Goal: Task Accomplishment & Management: Manage account settings

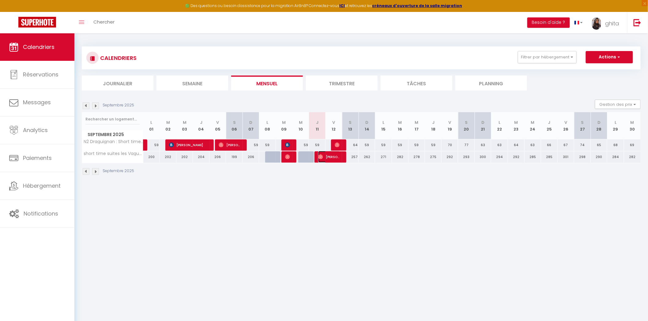
click at [325, 156] on span "[PERSON_NAME] [PERSON_NAME]" at bounding box center [329, 157] width 22 height 12
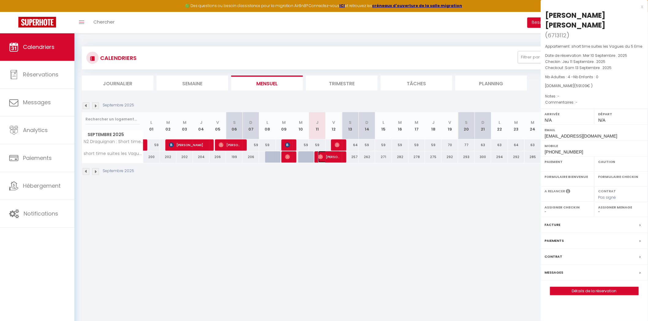
select select "OK"
select select "0"
select select "1"
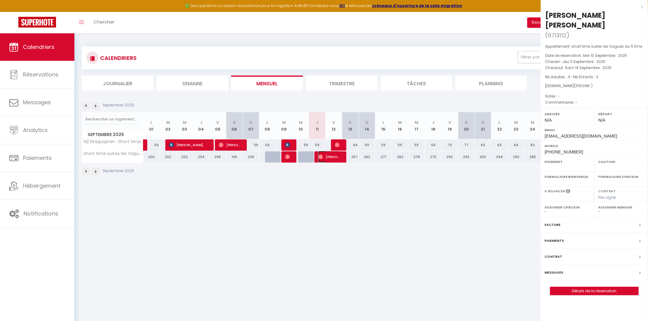
select select
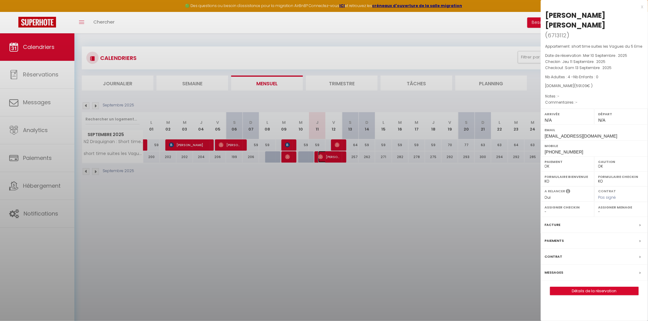
select select "51551"
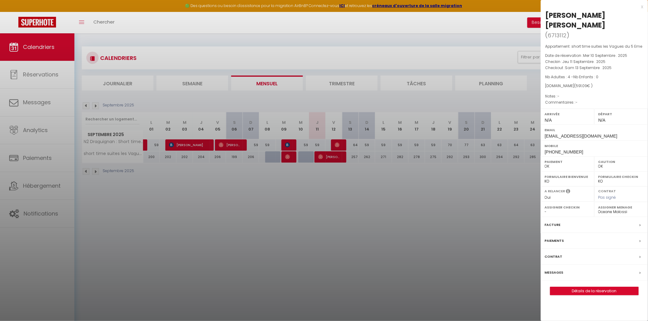
click at [560, 270] on label "Messages" at bounding box center [554, 273] width 19 height 6
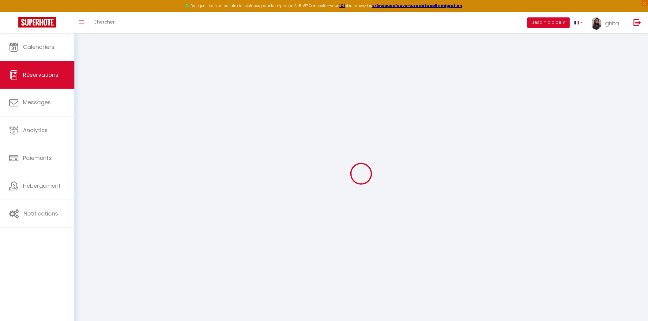
select select
checkbox input "false"
select select
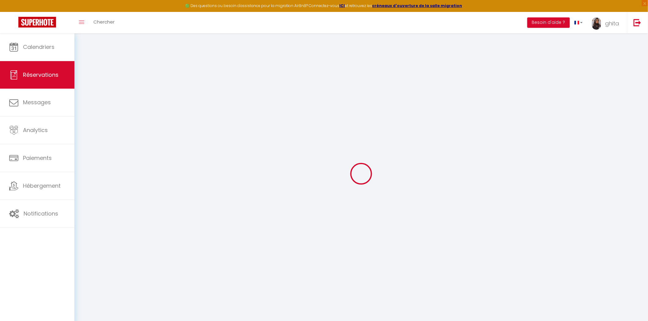
select select
checkbox input "false"
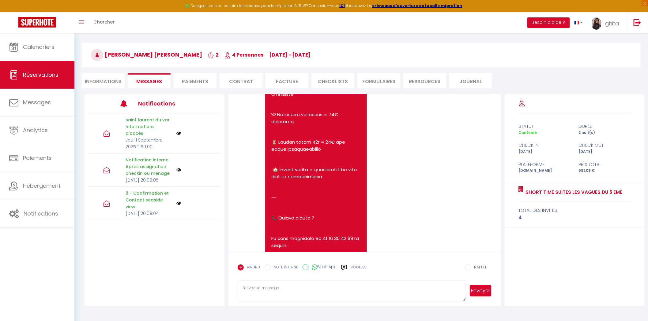
scroll to position [33, 0]
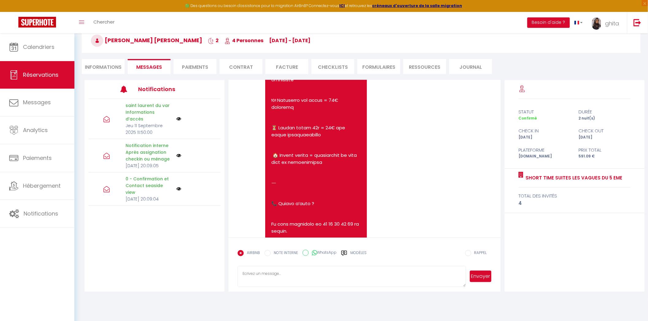
click at [352, 252] on label "Modèles" at bounding box center [358, 255] width 16 height 11
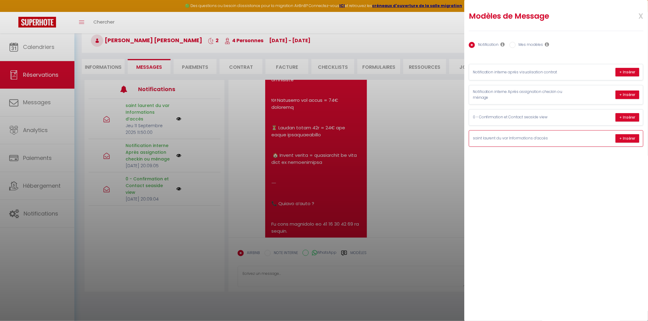
click at [541, 137] on p "saint laurent du var Informations d’accès" at bounding box center [519, 139] width 92 height 6
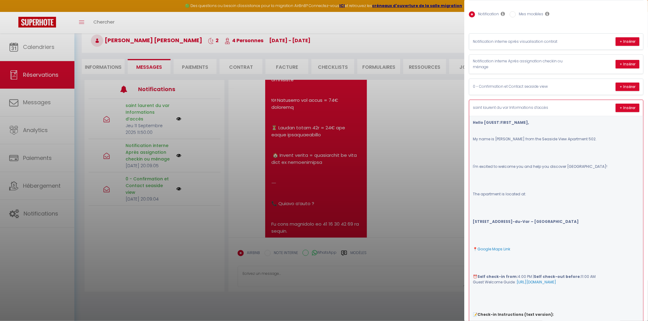
scroll to position [0, 0]
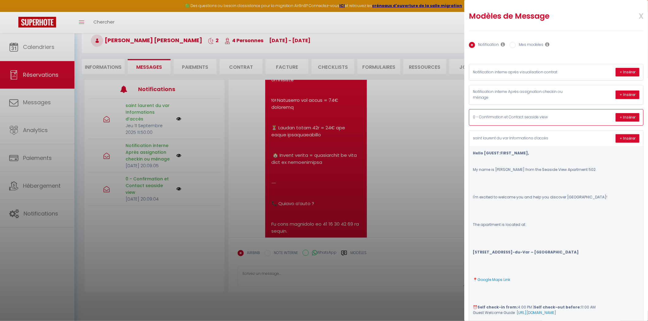
click at [536, 115] on p "0 - Confirmation et Contact seaside view" at bounding box center [519, 117] width 92 height 6
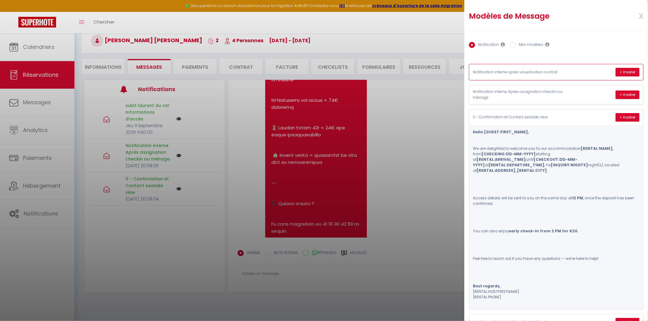
click at [518, 72] on p "Notification interne après visualisation contrat" at bounding box center [519, 72] width 92 height 6
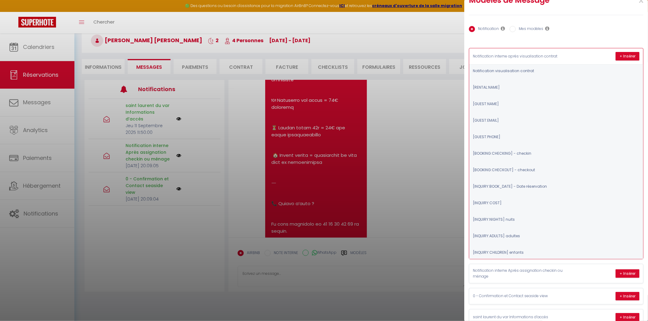
scroll to position [29, 0]
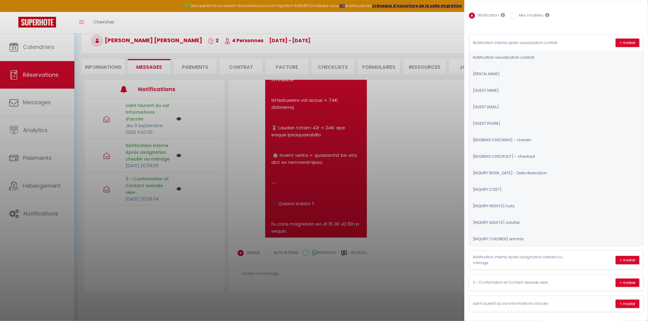
click at [36, 218] on div at bounding box center [324, 160] width 648 height 321
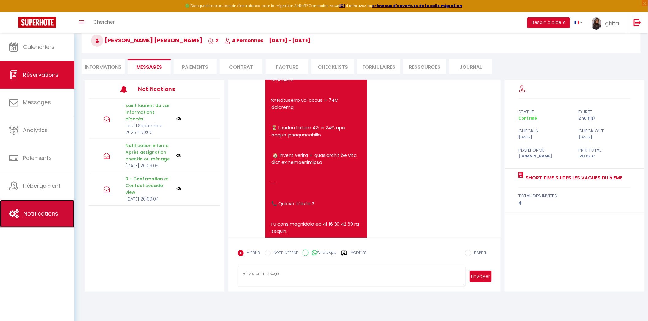
click at [35, 213] on span "Notifications" at bounding box center [41, 214] width 35 height 8
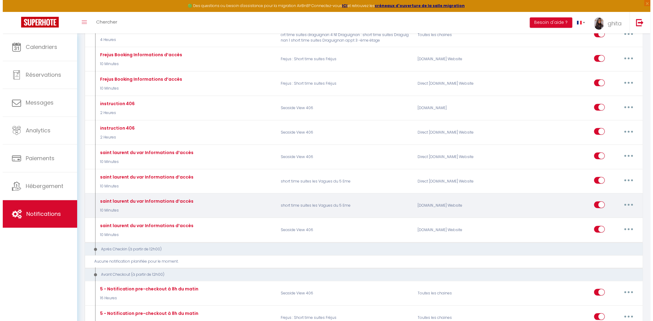
scroll to position [1020, 0]
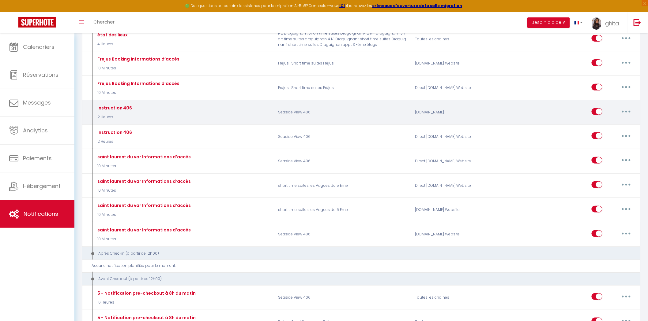
click at [626, 117] on button "button" at bounding box center [625, 112] width 17 height 10
click at [593, 131] on link "Editer" at bounding box center [609, 125] width 45 height 10
type input "instruction 406"
select select "2 Heures"
select select "if_booking_is_paid"
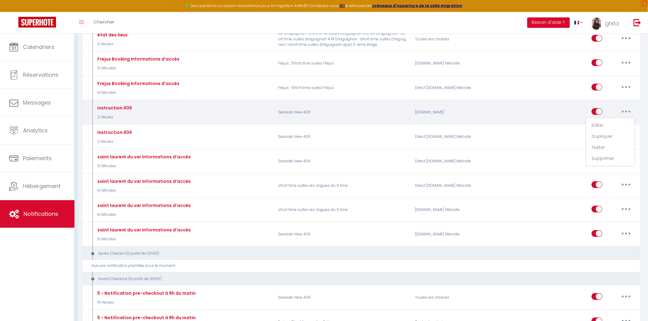
checkbox input "true"
checkbox input "false"
radio input "true"
type input "instruction 406"
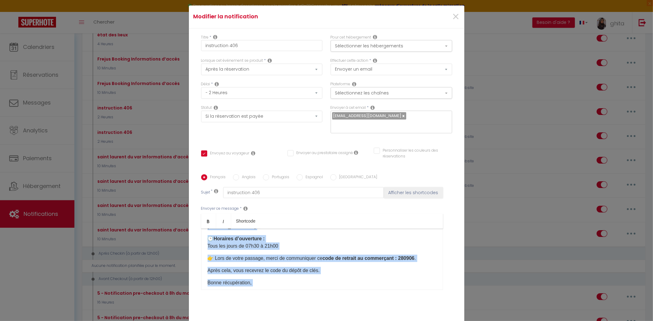
scroll to position [90, 0]
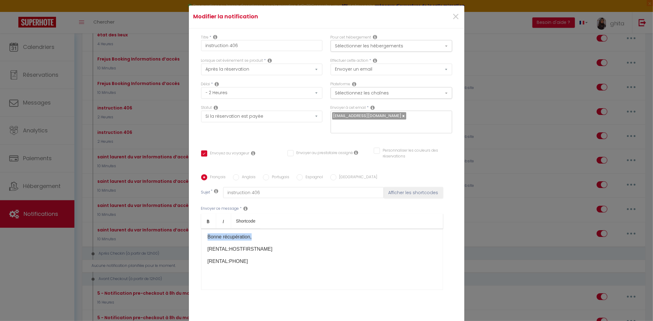
drag, startPoint x: 205, startPoint y: 246, endPoint x: 249, endPoint y: 235, distance: 45.7
click at [249, 235] on div "Bonjour [GUEST:FIRST_NAME]​, Vous pouvez récupérer les clés à l’adresse suivant…" at bounding box center [322, 259] width 242 height 61
copy div "Vous pouvez récupérer les clés à l’adresse suivante : 📍 Cagnes-sur-Mer Les Vesp…"
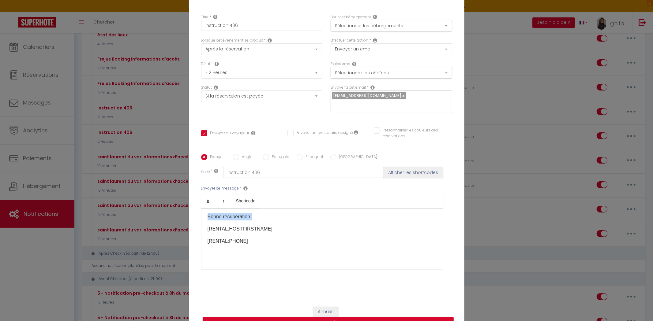
scroll to position [5, 0]
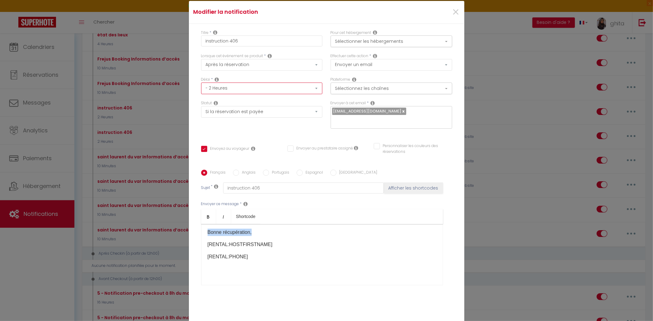
click at [246, 94] on select "Immédiat - 10 Minutes - 1 Heure - 2 Heures - 3 Heures - 4 Heures - 5 Heures - 6…" at bounding box center [262, 89] width 122 height 12
click at [253, 90] on select "Immédiat - 10 Minutes - 1 Heure - 2 Heures - 3 Heures - 4 Heures - 5 Heures - 6…" at bounding box center [262, 89] width 122 height 12
click at [372, 66] on select "Envoyer un email Envoyer un SMS Envoyer une notification push" at bounding box center [392, 65] width 122 height 12
click at [380, 47] on button "Sélectionner les hébergements" at bounding box center [392, 42] width 122 height 12
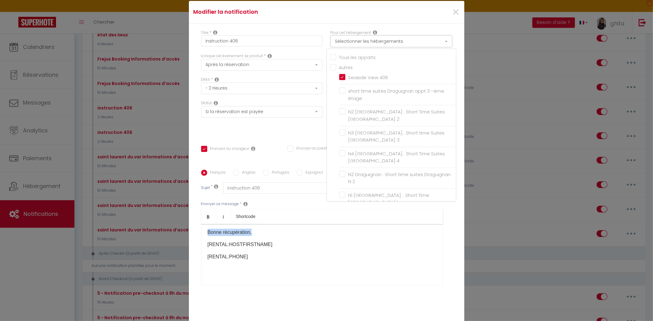
click at [380, 47] on button "Sélectionner les hébergements" at bounding box center [392, 42] width 122 height 12
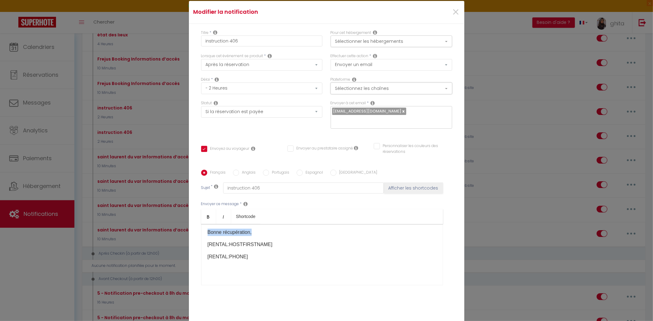
click at [411, 94] on button "Sélectionnez les chaînes" at bounding box center [392, 89] width 122 height 12
click at [444, 183] on div "Sujet * instruction 406 Afficher les shortcodes" at bounding box center [326, 188] width 251 height 11
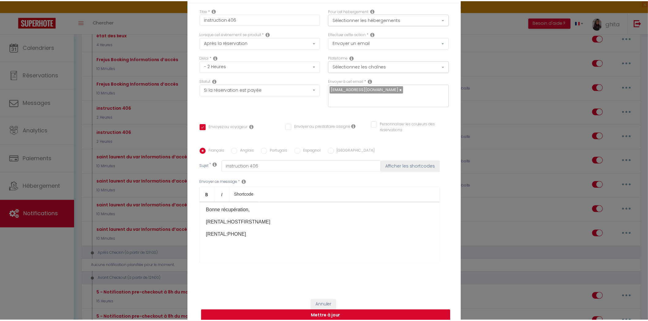
scroll to position [39, 0]
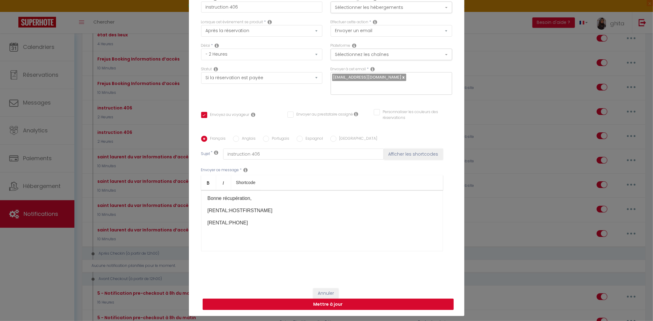
click at [309, 302] on button "Mettre à jour" at bounding box center [328, 305] width 251 height 12
checkbox input "true"
checkbox input "false"
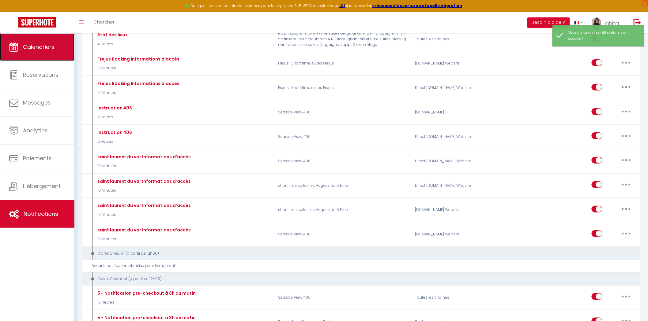
click at [32, 55] on link "Calendriers" at bounding box center [37, 47] width 74 height 28
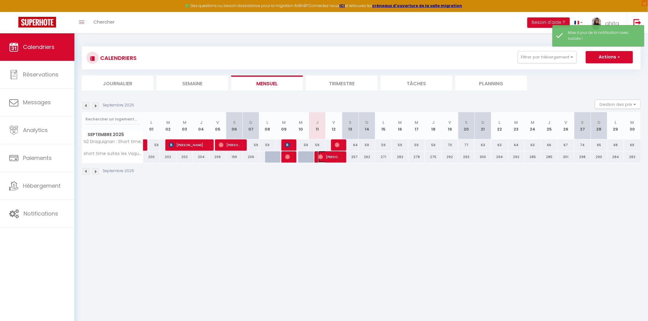
click at [330, 158] on span "[PERSON_NAME] [PERSON_NAME]" at bounding box center [329, 157] width 22 height 12
select select "OK"
select select "0"
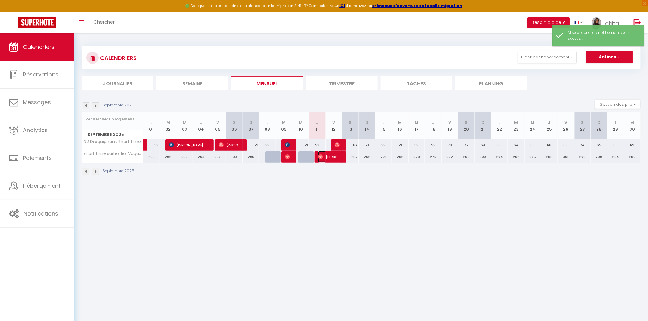
select select "1"
select select
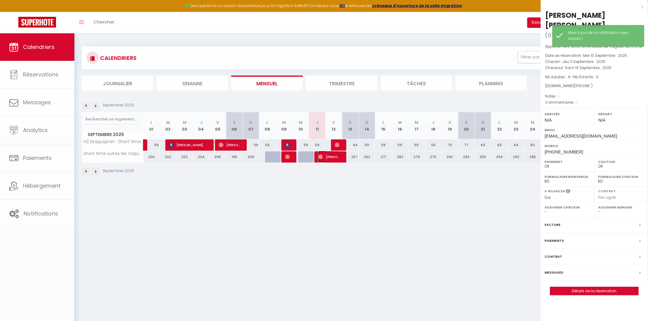
select select "51551"
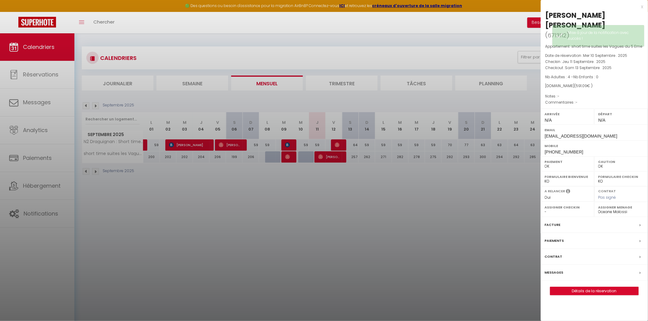
click at [553, 270] on label "Messages" at bounding box center [554, 273] width 19 height 6
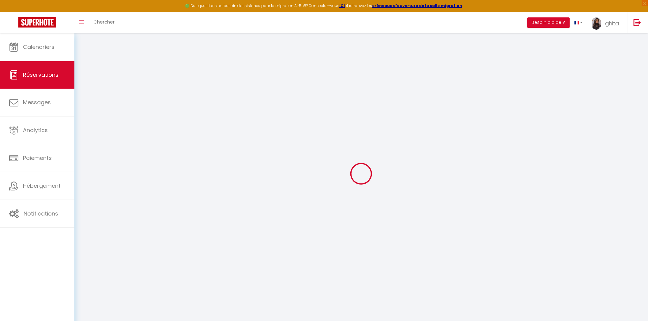
select select
checkbox input "false"
select select
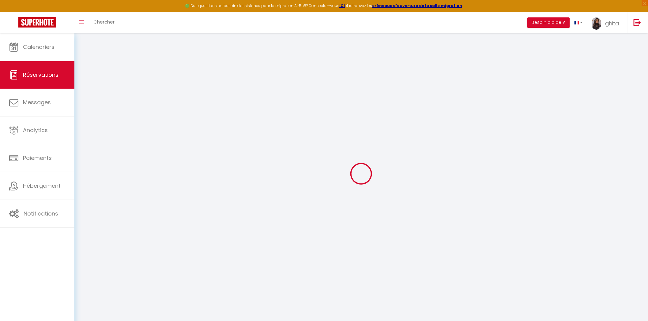
select select
checkbox input "false"
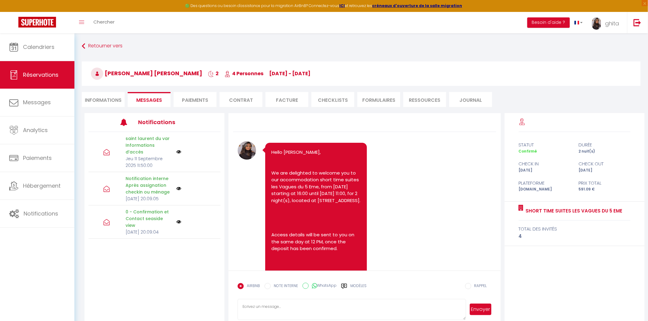
scroll to position [1729, 0]
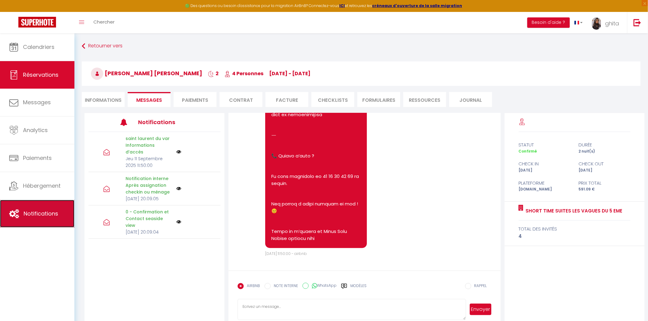
click at [46, 217] on span "Notifications" at bounding box center [41, 214] width 35 height 8
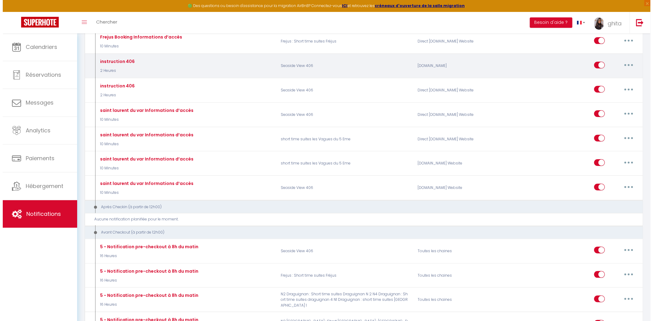
scroll to position [1020, 0]
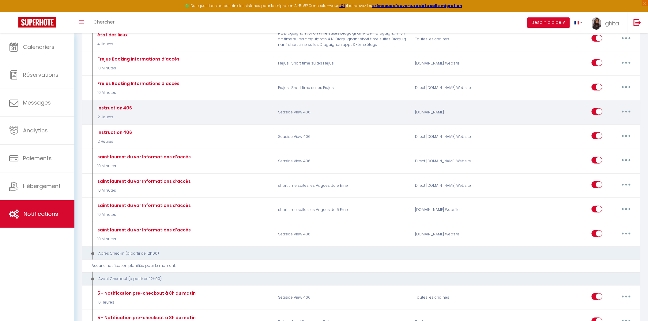
click at [623, 117] on button "button" at bounding box center [625, 112] width 17 height 10
click at [601, 131] on link "Editer" at bounding box center [609, 125] width 45 height 10
type input "instruction 406"
checkbox input "true"
checkbox input "false"
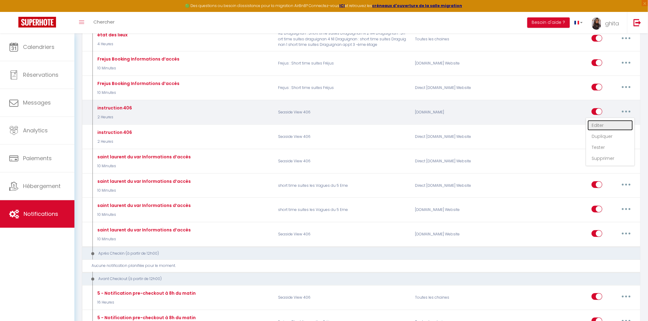
checkbox input "false"
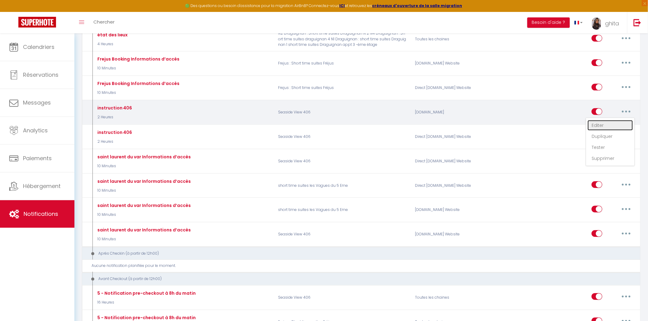
checkbox input "false"
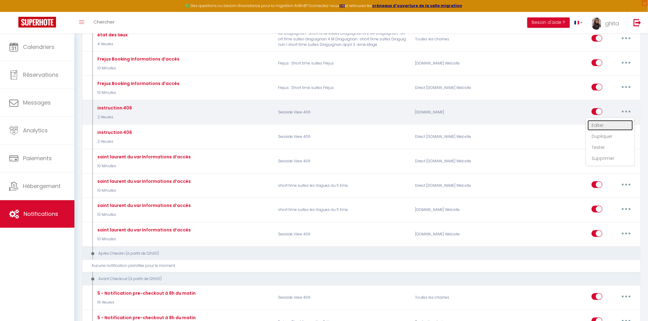
select select "2 Heures"
select select "if_booking_is_paid"
checkbox input "true"
checkbox input "false"
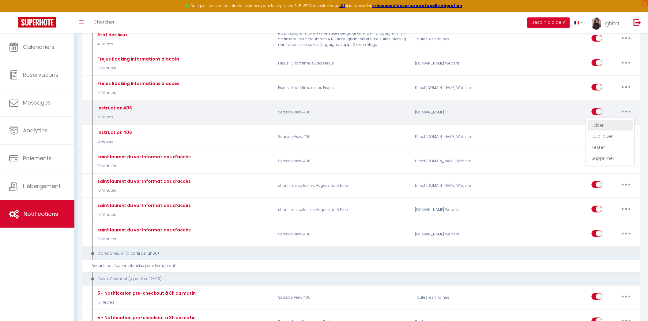
radio input "true"
type input "instruction 406"
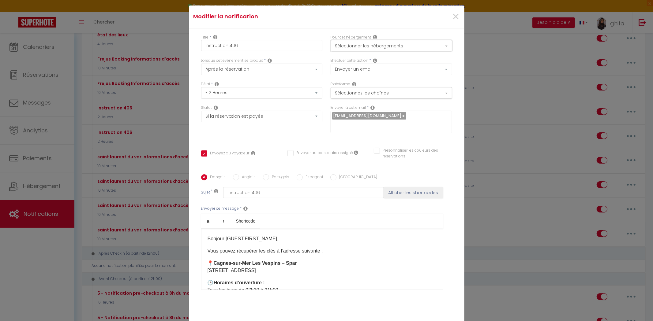
click at [346, 50] on button "Sélectionner les hébergements" at bounding box center [392, 46] width 122 height 12
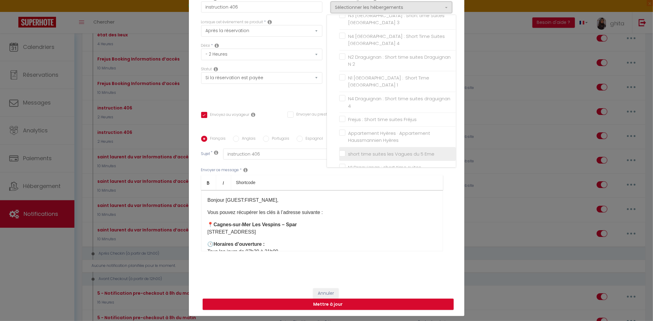
scroll to position [96, 0]
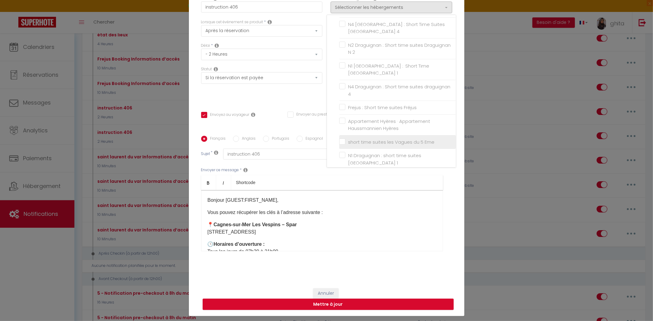
click at [339, 139] on input "short time suites les Vagues du 5 Eme" at bounding box center [397, 142] width 117 height 6
checkbox input "true"
checkbox input "false"
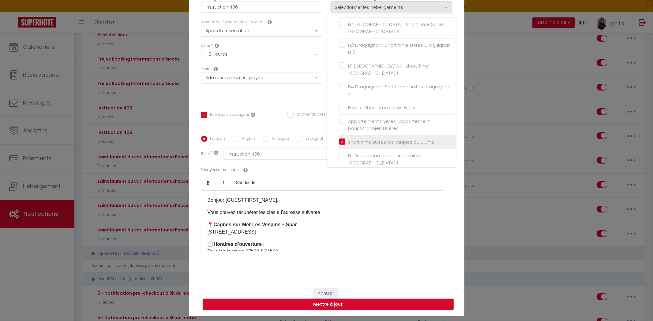
checkbox input "false"
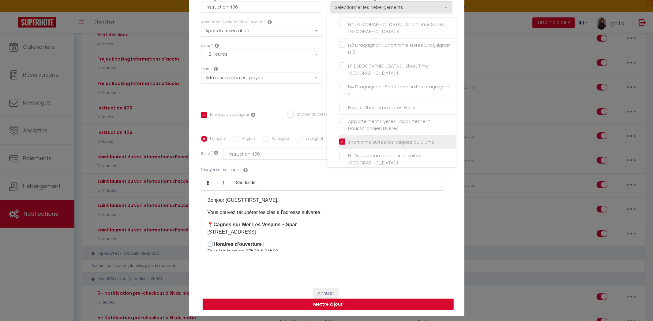
checkbox input "false"
checkbox input "true"
checkbox input "false"
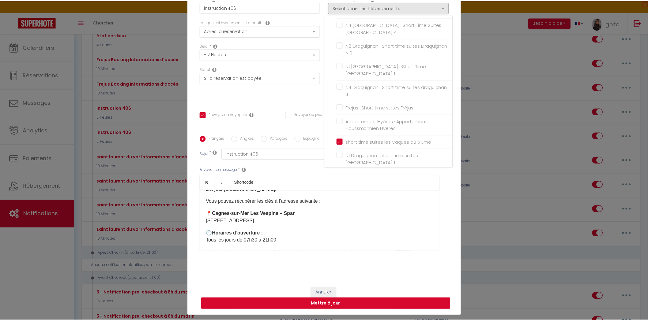
scroll to position [0, 0]
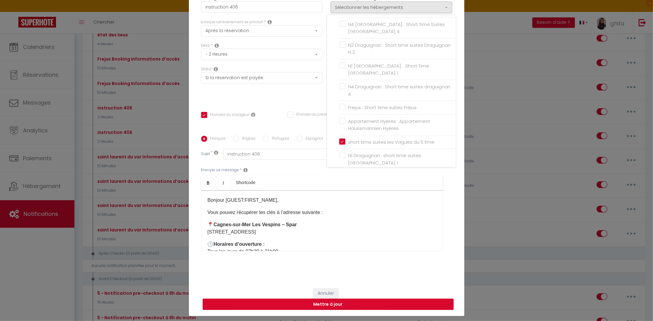
click at [347, 299] on button "Mettre à jour" at bounding box center [328, 305] width 251 height 12
checkbox input "true"
checkbox input "false"
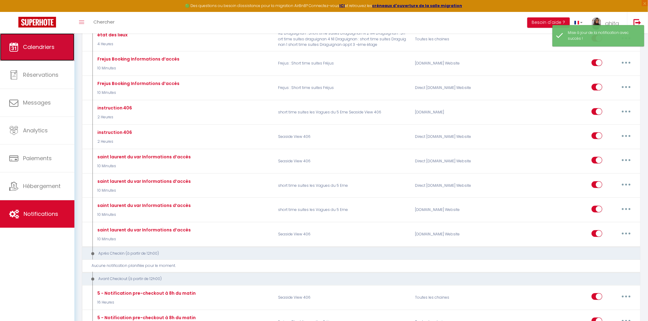
click at [32, 52] on link "Calendriers" at bounding box center [37, 47] width 74 height 28
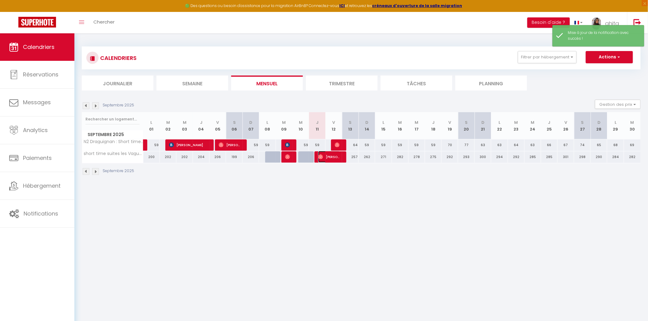
click at [329, 154] on span "[PERSON_NAME] [PERSON_NAME]" at bounding box center [329, 157] width 22 height 12
select select "OK"
select select "0"
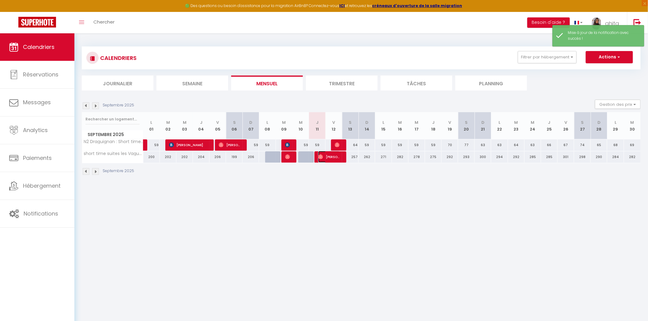
select select "1"
select select
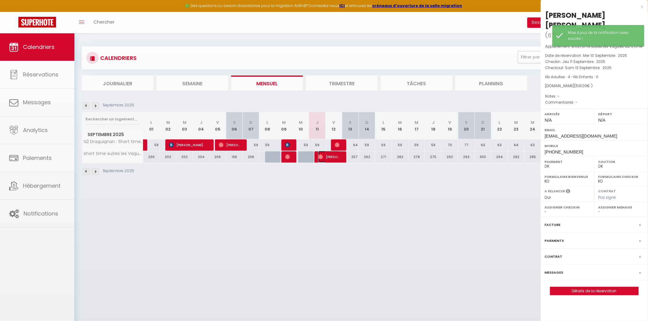
select select "51551"
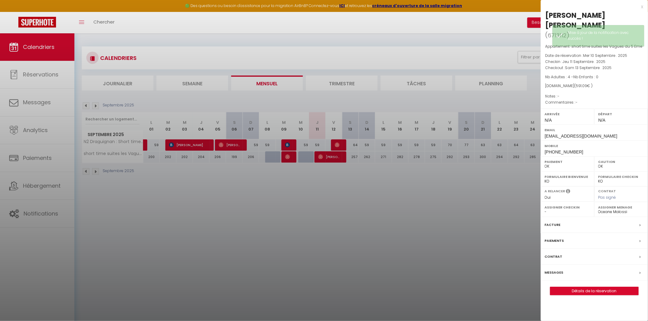
click at [547, 270] on label "Messages" at bounding box center [554, 273] width 19 height 6
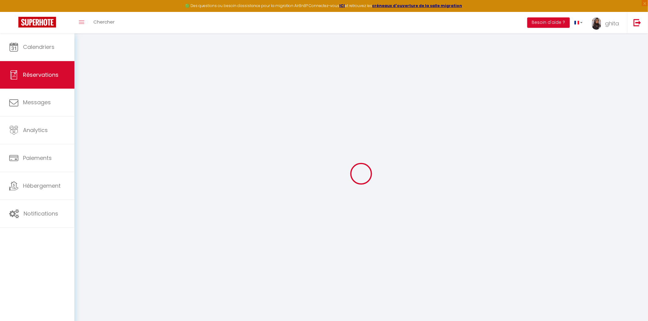
select select
checkbox input "false"
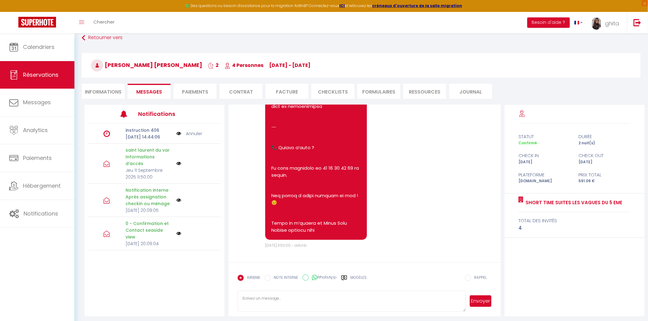
scroll to position [33, 0]
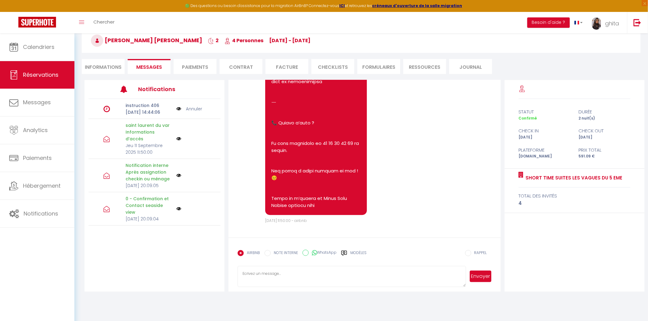
paste textarea "Vous pouvez récupérer les clés à l’adresse suivante : 📍 Cagnes-sur-Mer Les Vesp…"
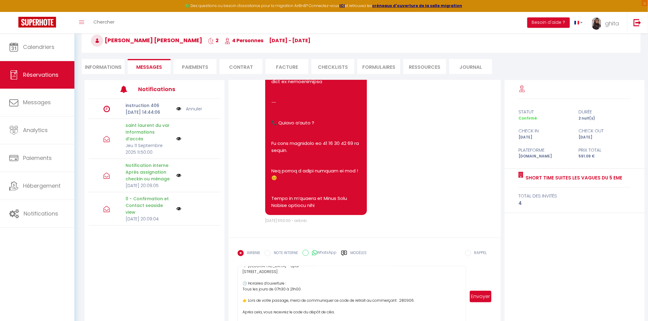
scroll to position [11, 0]
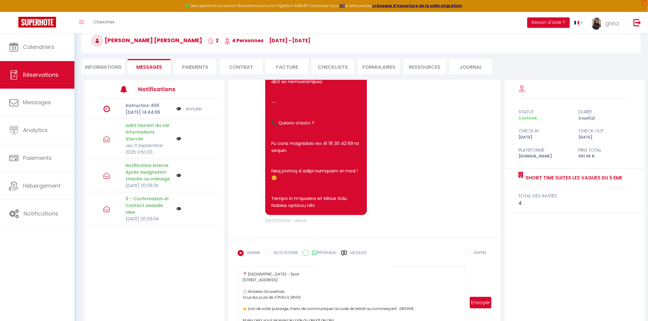
drag, startPoint x: 464, startPoint y: 285, endPoint x: 473, endPoint y: 337, distance: 53.1
click at [473, 288] on html "🟢 Des questions ou besoin d'assistance pour la migration AirBnB? Connectez-vous…" at bounding box center [324, 127] width 648 height 321
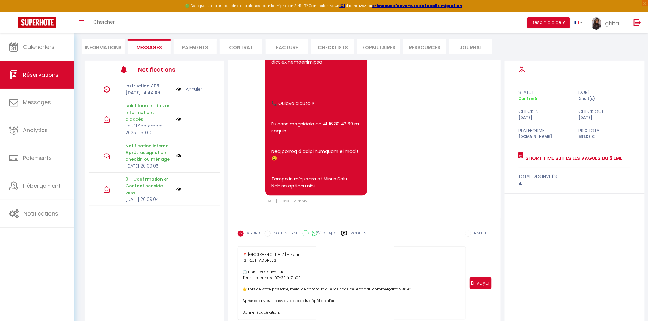
scroll to position [63, 0]
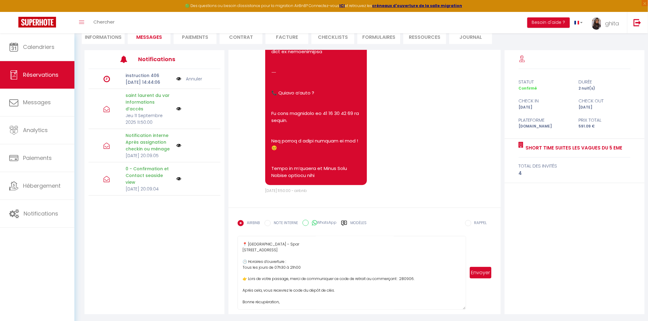
drag, startPoint x: 414, startPoint y: 277, endPoint x: 400, endPoint y: 278, distance: 13.8
click at [400, 278] on textarea "Vous pouvez récupérer les clés à l’adresse suivante : 📍 Cagnes-sur-Mer Les Vesp…" at bounding box center [352, 273] width 228 height 74
click at [415, 279] on textarea "Vous pouvez récupérer les clés à l’adresse suivante : 📍 Cagnes-sur-Mer Les Vesp…" at bounding box center [352, 273] width 228 height 74
paste textarea "357802"
drag, startPoint x: 253, startPoint y: 273, endPoint x: 242, endPoint y: 273, distance: 11.0
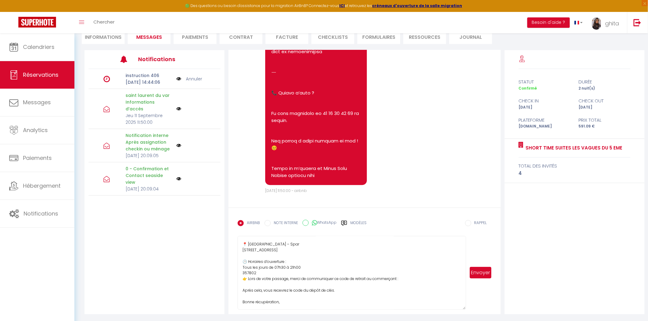
click at [242, 273] on textarea "Vous pouvez récupérer les clés à l’adresse suivante : 📍 Cagnes-sur-Mer Les Vesp…" at bounding box center [352, 273] width 228 height 74
click at [255, 273] on textarea "Vous pouvez récupérer les clés à l’adresse suivante : 📍 Cagnes-sur-Mer Les Vesp…" at bounding box center [352, 273] width 228 height 74
click at [407, 280] on textarea "Vous pouvez récupérer les clés à l’adresse suivante : 📍 Cagnes-sur-Mer Les Vesp…" at bounding box center [352, 273] width 228 height 74
paste textarea "357802"
click at [259, 271] on textarea "Vous pouvez récupérer les clés à l’adresse suivante : 📍 Cagnes-sur-Mer Les Vesp…" at bounding box center [352, 273] width 228 height 74
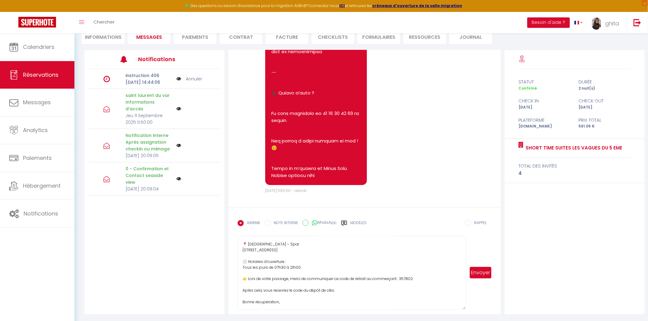
type textarea "Vous pouvez récupérer les clés à l’adresse suivante : 📍 Cagnes-sur-Mer Les Vesp…"
click at [497, 274] on form "AIRBNB NOTE INTERNE WhatsApp Modèles 11 « ‹ » › Sep 2025 2020 ~ 2030 Dim Lun Ma…" at bounding box center [364, 261] width 272 height 107
click at [482, 274] on button "Envoyer" at bounding box center [480, 273] width 21 height 12
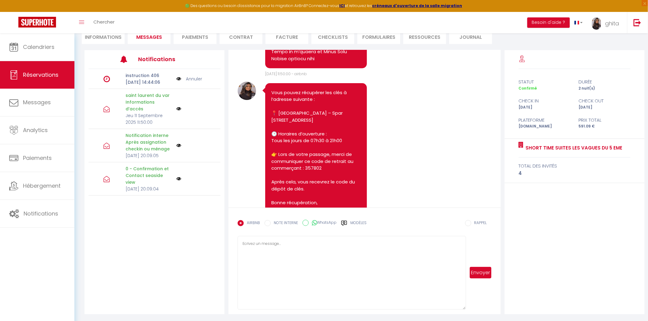
scroll to position [1695, 0]
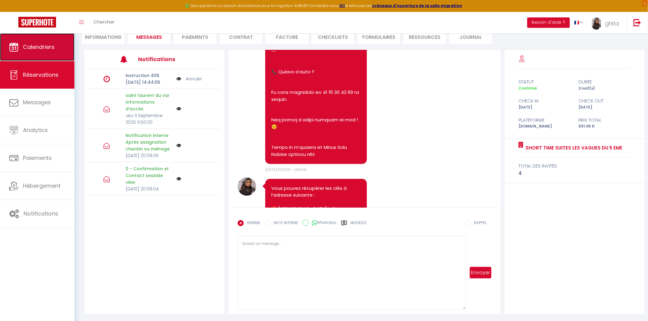
click at [48, 51] on link "Calendriers" at bounding box center [37, 47] width 74 height 28
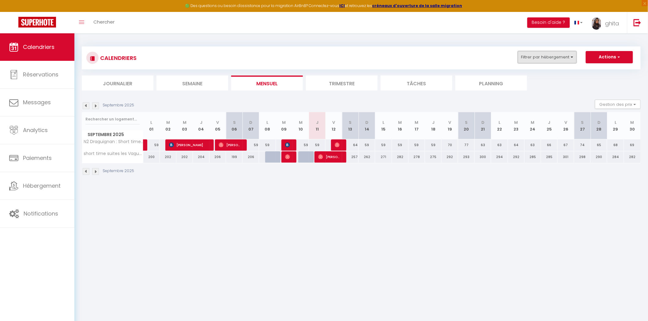
click at [559, 52] on button "Filtrer par hébergement" at bounding box center [547, 57] width 59 height 12
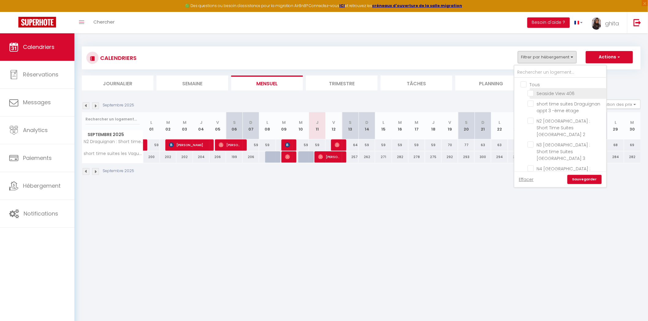
click at [549, 93] on input "Seaside View 406" at bounding box center [565, 93] width 77 height 6
checkbox input "true"
checkbox input "false"
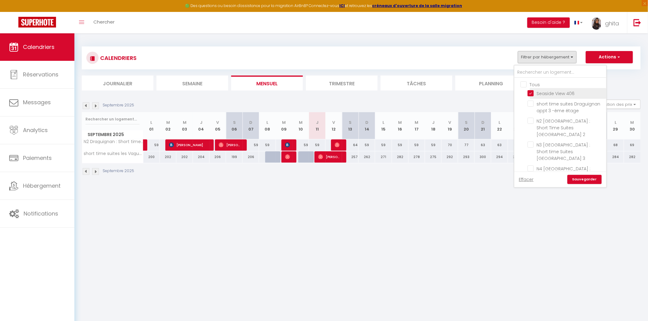
checkbox input "false"
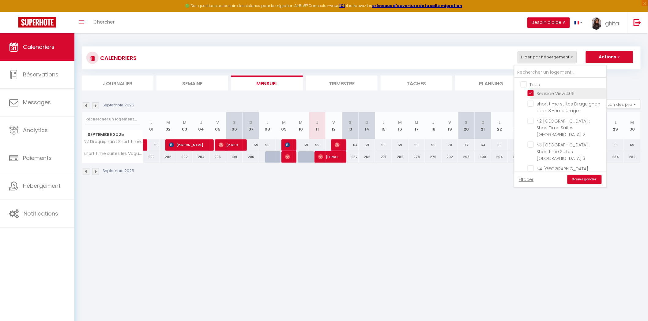
checkbox input "false"
click at [592, 176] on link "Sauvegarder" at bounding box center [584, 179] width 34 height 9
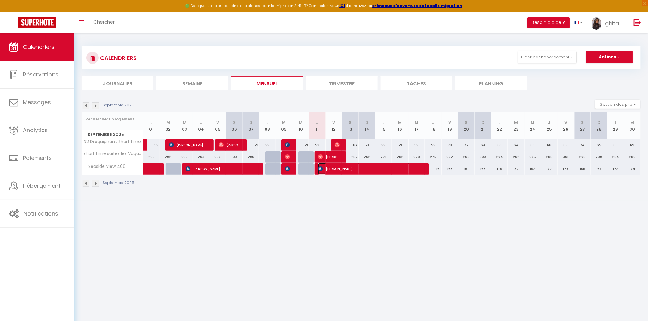
click at [341, 169] on span "[PERSON_NAME]" at bounding box center [370, 169] width 105 height 12
select select "OK"
select select "KO"
select select "0"
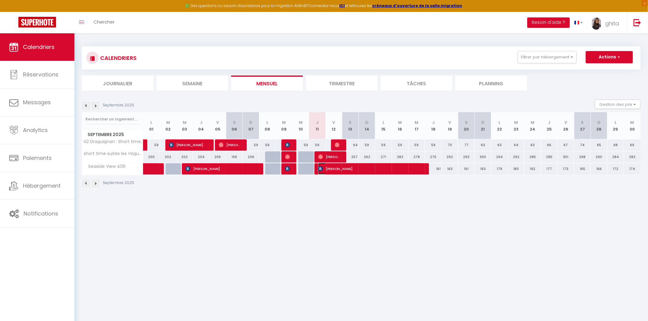
select select "1"
select select
select select "51551"
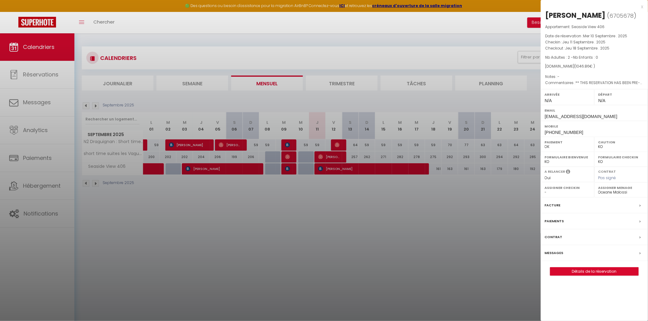
click at [557, 257] on label "Messages" at bounding box center [554, 253] width 19 height 6
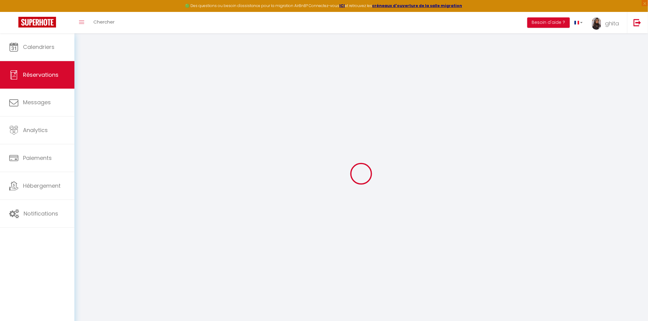
select select
checkbox input "false"
select select
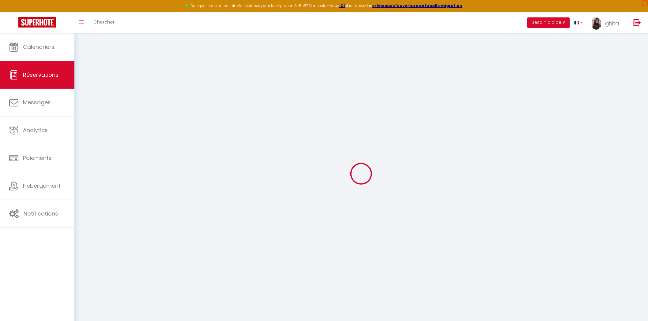
checkbox input "false"
type textarea "** THIS RESERVATION HAS BEEN PRE-PAID ** BOOKING NOTE : Payment charge is EUR 1…"
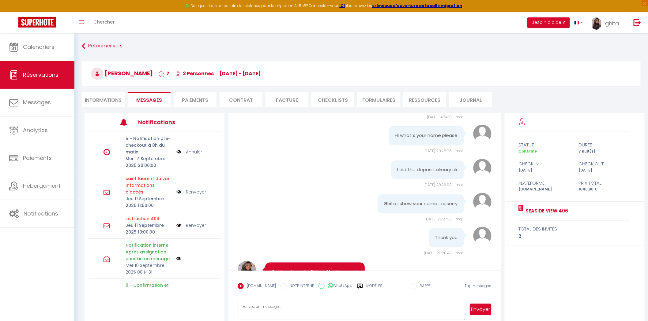
scroll to position [528, 0]
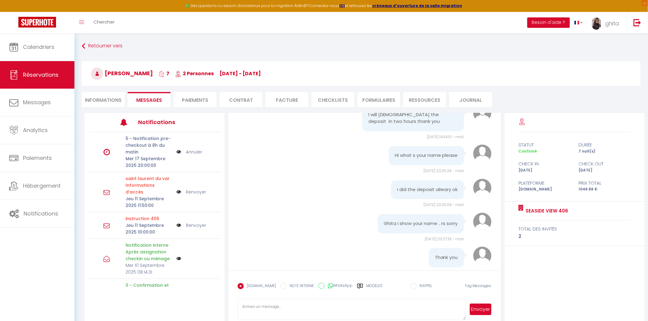
click at [200, 100] on li "Paiements" at bounding box center [195, 99] width 43 height 15
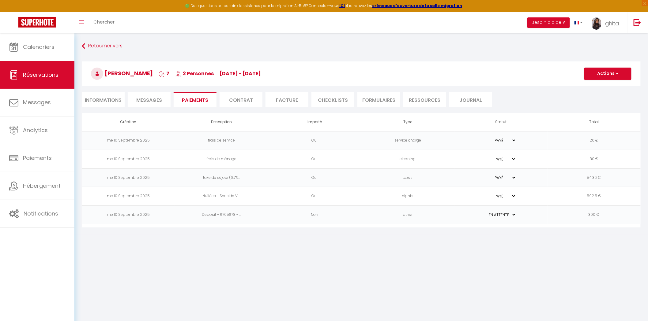
click at [141, 99] on span "Messages" at bounding box center [149, 100] width 26 height 7
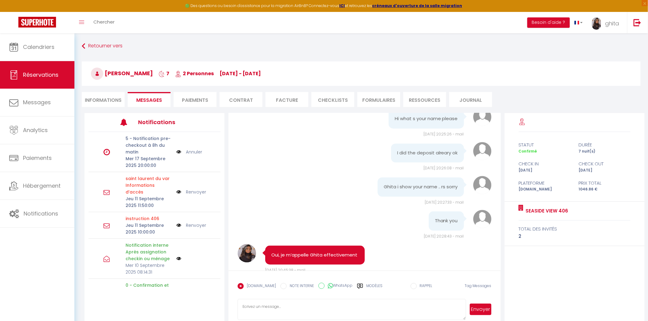
scroll to position [664, 0]
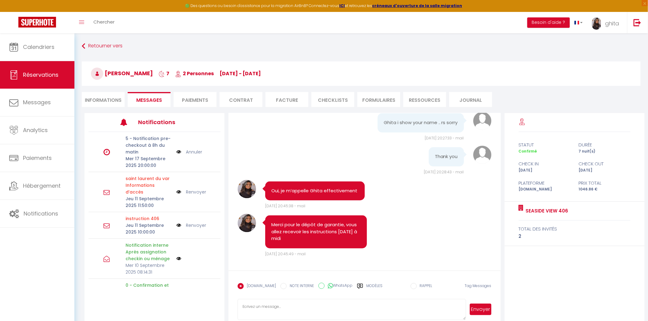
click at [368, 284] on label "Modèles" at bounding box center [374, 288] width 16 height 11
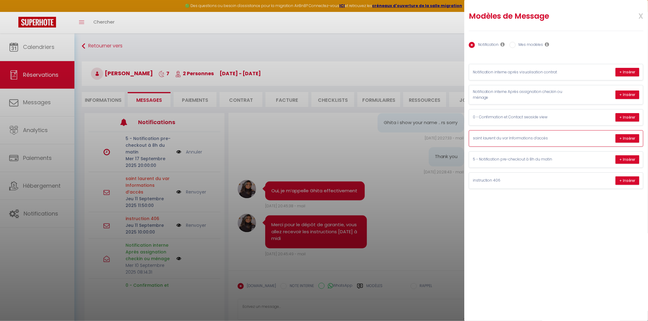
click at [509, 140] on p "saint laurent du var Informations d’accès" at bounding box center [519, 139] width 92 height 6
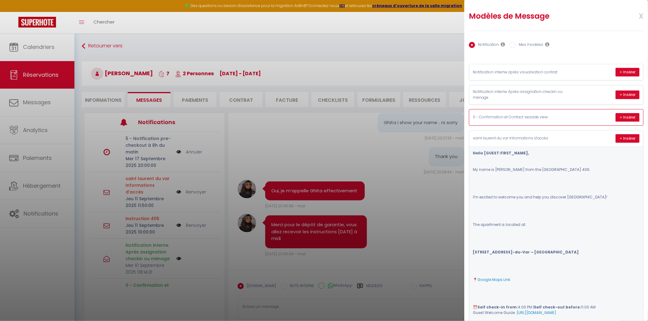
click at [531, 114] on div "0 - Confirmation et Contact seaside view + Insérer" at bounding box center [556, 118] width 174 height 16
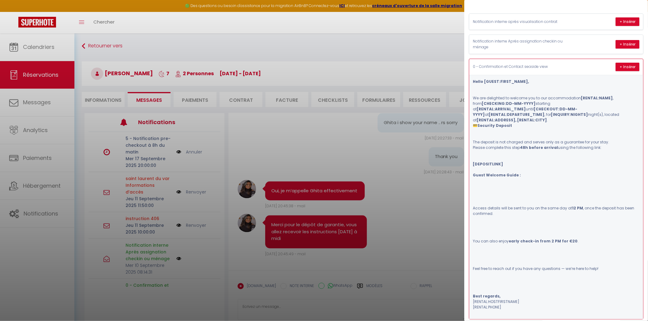
scroll to position [0, 0]
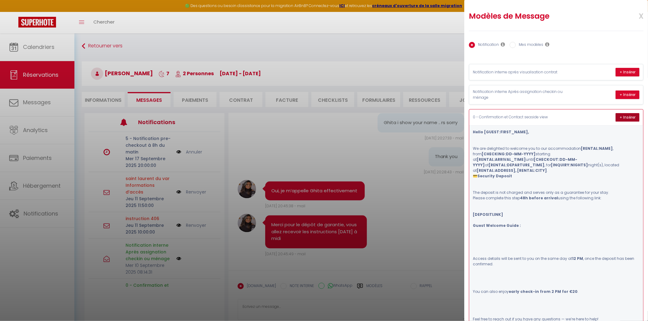
click at [621, 117] on button "+ Insérer" at bounding box center [627, 117] width 24 height 9
type textarea "Hello Viviane, We are delighted to welcome you to our accommodation Seaside Vie…"
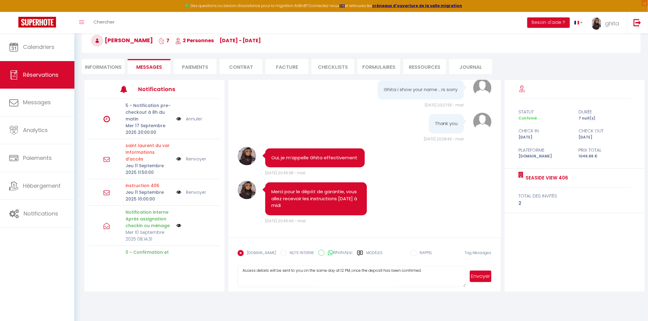
scroll to position [136, 0]
click at [479, 275] on button "Envoyer" at bounding box center [480, 277] width 21 height 12
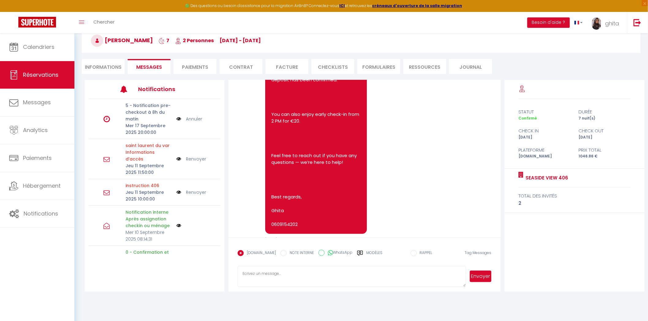
scroll to position [970, 0]
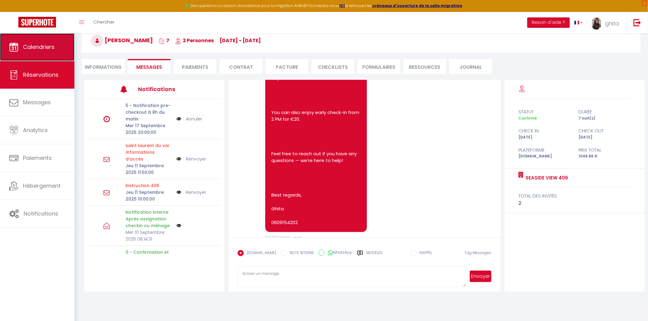
click at [14, 39] on link "Calendriers" at bounding box center [37, 47] width 74 height 28
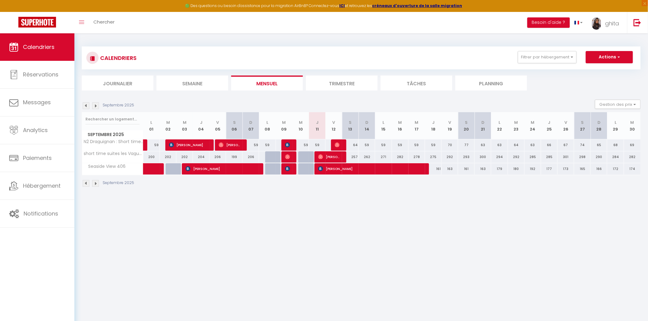
click at [94, 103] on img at bounding box center [95, 106] width 7 height 7
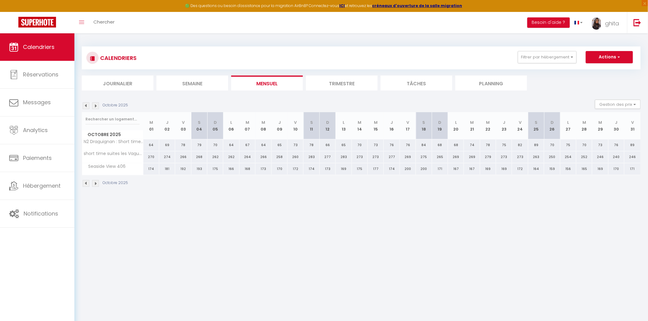
click at [94, 103] on img at bounding box center [95, 106] width 7 height 7
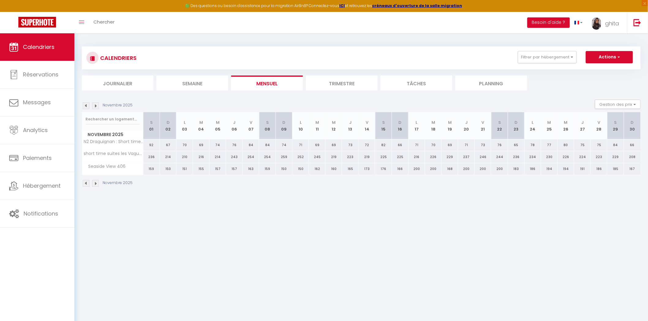
click at [94, 103] on img at bounding box center [95, 106] width 7 height 7
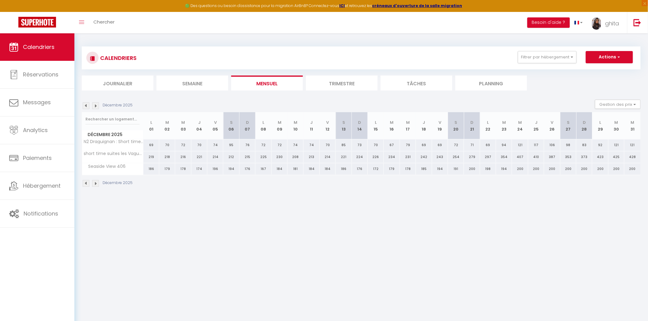
click at [94, 103] on img at bounding box center [95, 106] width 7 height 7
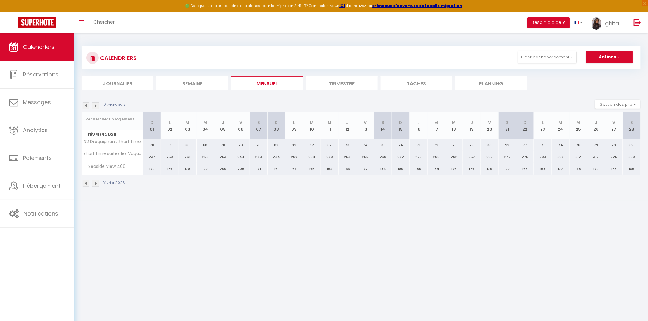
click at [94, 103] on img at bounding box center [95, 106] width 7 height 7
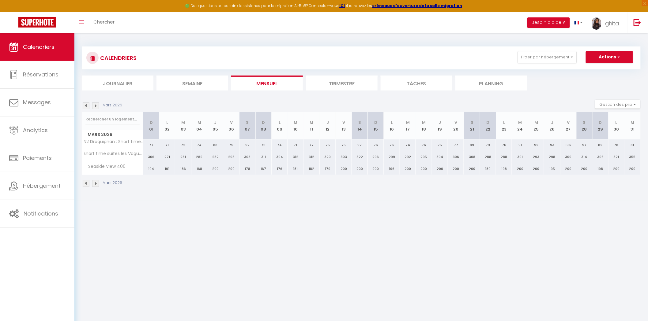
click at [94, 103] on img at bounding box center [95, 106] width 7 height 7
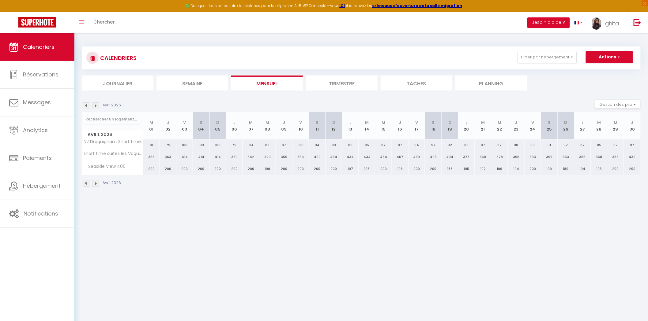
click at [86, 104] on img at bounding box center [86, 106] width 7 height 7
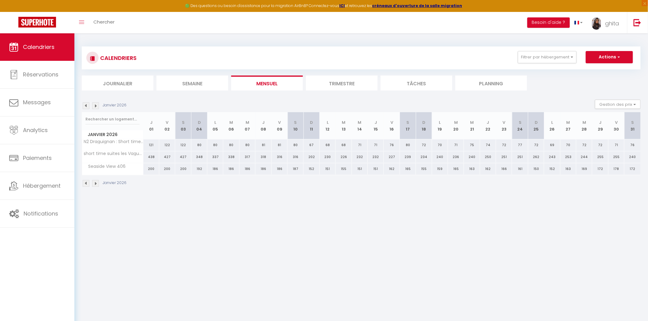
click at [86, 104] on img at bounding box center [86, 106] width 7 height 7
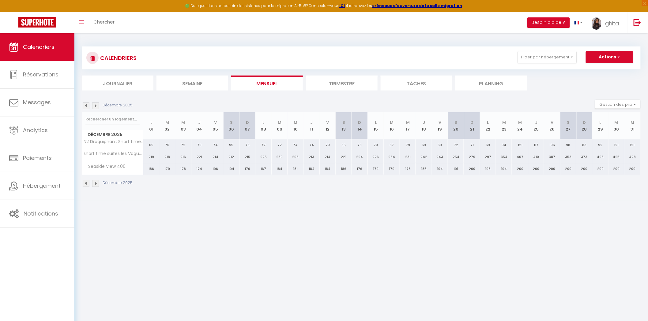
click at [86, 104] on img at bounding box center [86, 106] width 7 height 7
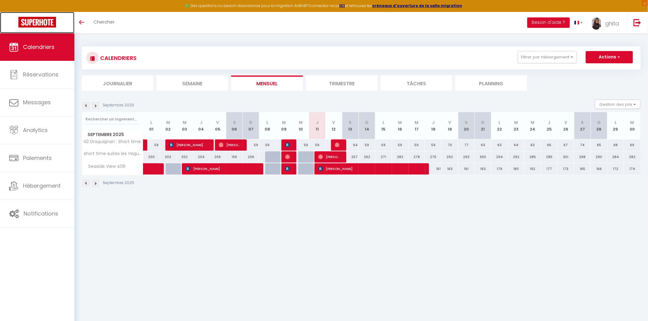
click at [46, 20] on img at bounding box center [37, 22] width 38 height 11
click at [352, 81] on li "Trimestre" at bounding box center [342, 83] width 72 height 15
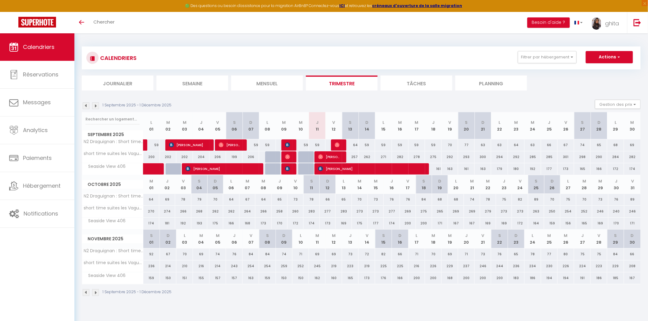
click at [93, 105] on img at bounding box center [95, 106] width 7 height 7
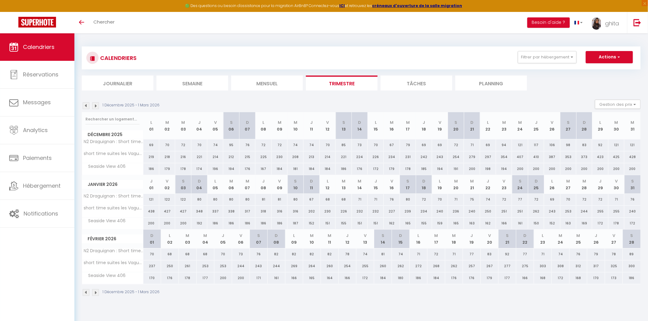
click at [93, 105] on img at bounding box center [95, 106] width 7 height 7
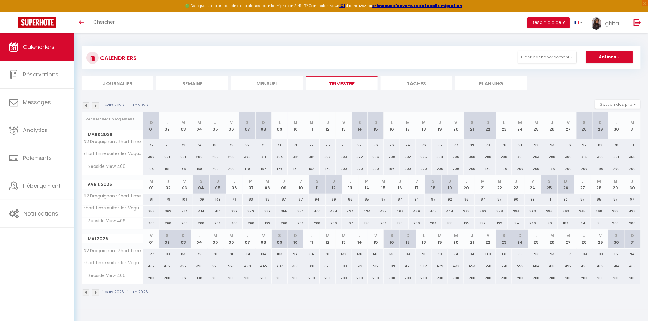
click at [93, 105] on img at bounding box center [95, 106] width 7 height 7
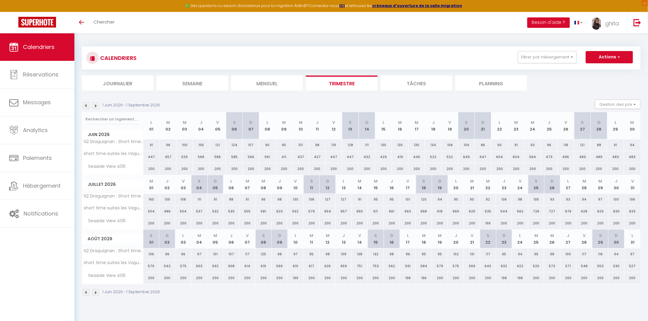
click at [93, 105] on img at bounding box center [95, 106] width 7 height 7
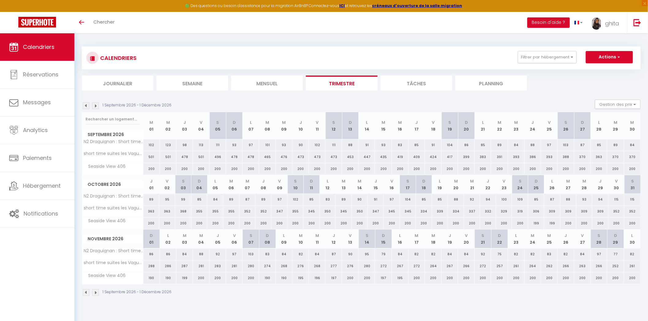
click at [93, 105] on img at bounding box center [95, 106] width 7 height 7
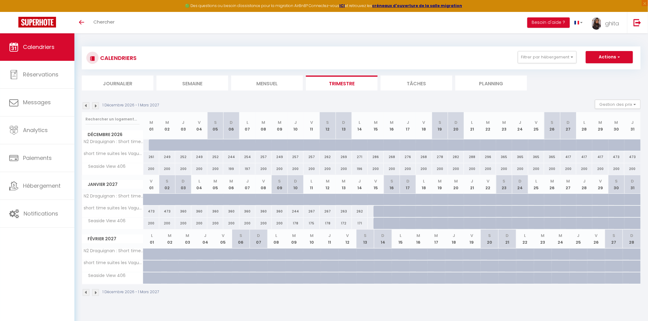
click at [93, 105] on img at bounding box center [95, 106] width 7 height 7
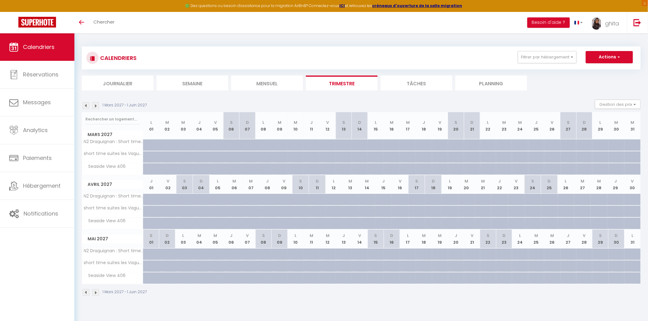
click at [88, 104] on img at bounding box center [86, 106] width 7 height 7
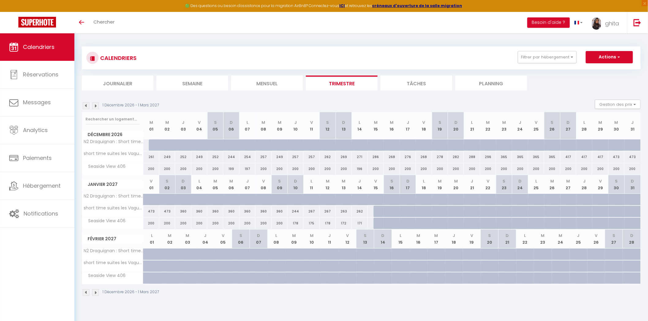
click at [152, 144] on div at bounding box center [157, 146] width 16 height 12
type input "82"
type input "Mar 01 Décembre 2026"
type input "Mer 02 Décembre 2026"
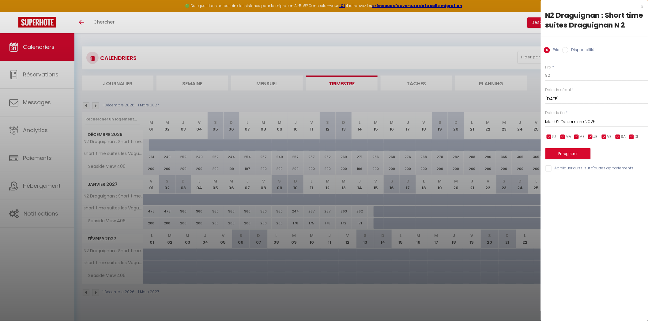
click at [201, 96] on div at bounding box center [324, 160] width 648 height 321
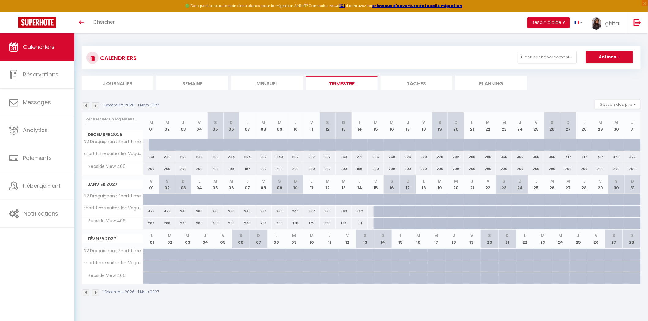
click at [377, 211] on div at bounding box center [381, 212] width 16 height 12
type input "251"
type input "Ven 15 Janvier 2027"
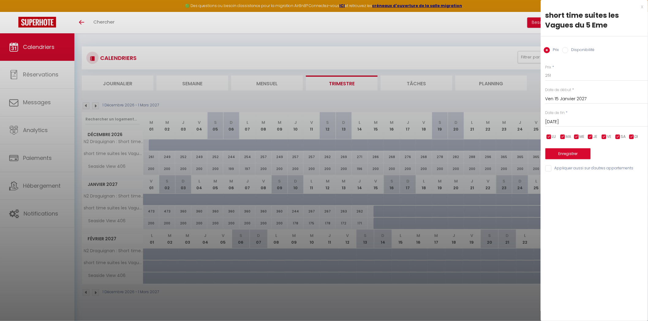
click at [571, 124] on input "Sam 16 Janvier 2027" at bounding box center [596, 122] width 103 height 8
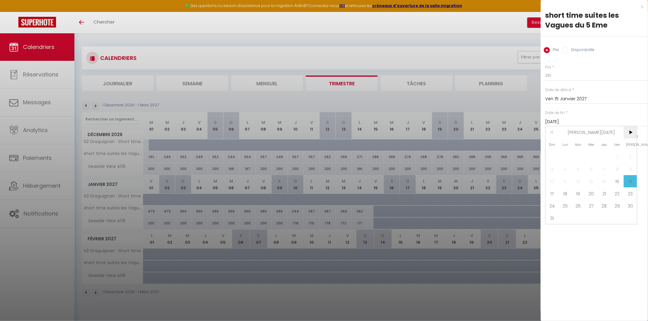
click at [632, 132] on span ">" at bounding box center [630, 132] width 13 height 12
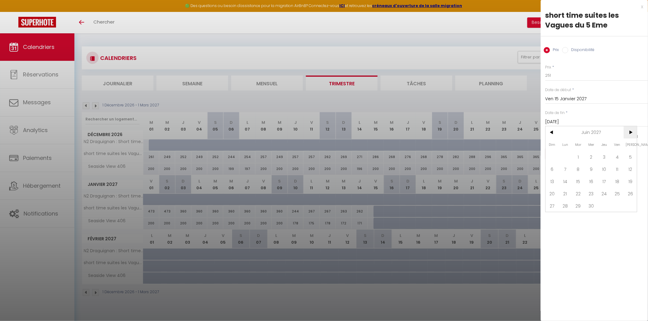
click at [632, 132] on span ">" at bounding box center [630, 132] width 13 height 12
click at [631, 132] on span ">" at bounding box center [630, 132] width 13 height 12
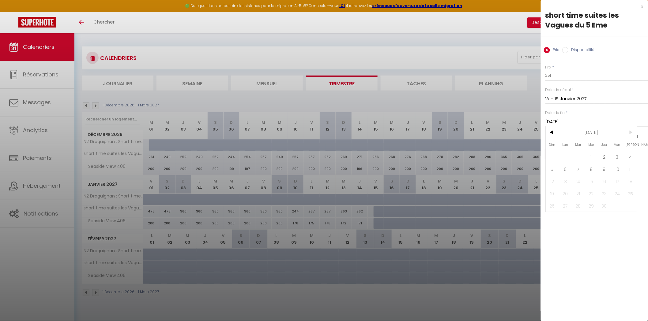
click at [631, 132] on span ">" at bounding box center [630, 132] width 13 height 12
click at [594, 155] on span "1" at bounding box center [591, 157] width 13 height 12
type input "Mer 01 Septembre 2027"
click at [569, 47] on label "Disponibilité" at bounding box center [581, 50] width 26 height 7
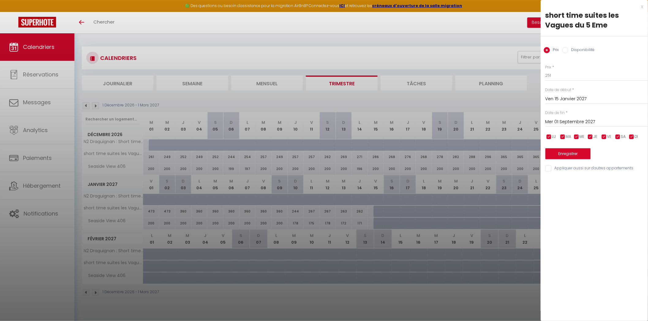
click at [568, 47] on input "Disponibilité" at bounding box center [565, 50] width 6 height 6
radio input "true"
radio input "false"
click at [570, 152] on button "Enregistrer" at bounding box center [567, 154] width 45 height 11
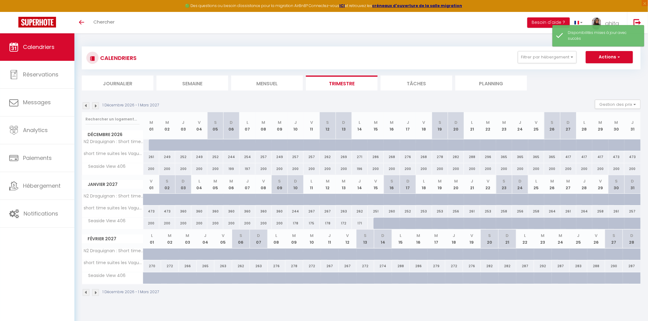
click at [375, 226] on div at bounding box center [381, 224] width 16 height 12
select select "1"
type input "Ven 15 Janvier 2027"
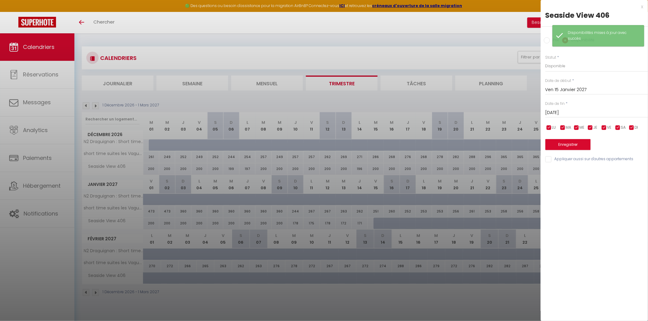
click at [553, 91] on input "Ven 15 Janvier 2027" at bounding box center [596, 90] width 103 height 8
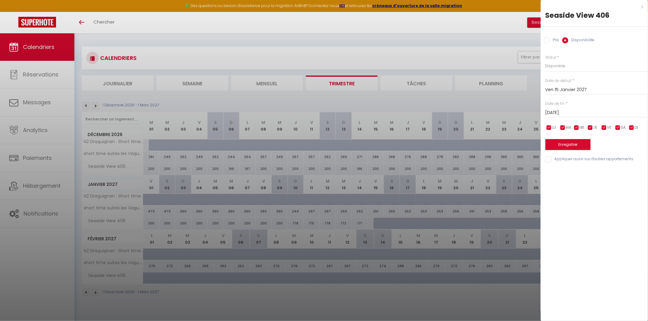
click at [557, 112] on input "Sam 16 Janvier 2027" at bounding box center [596, 113] width 103 height 8
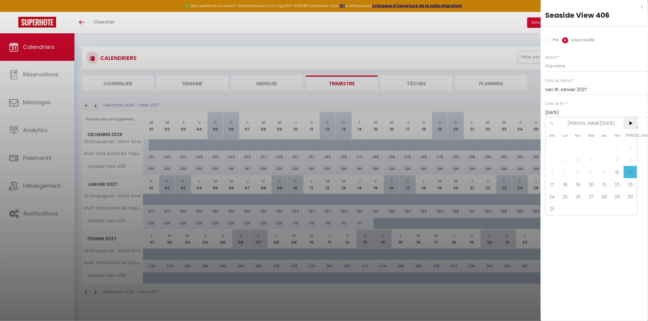
click at [629, 123] on span ">" at bounding box center [630, 123] width 13 height 12
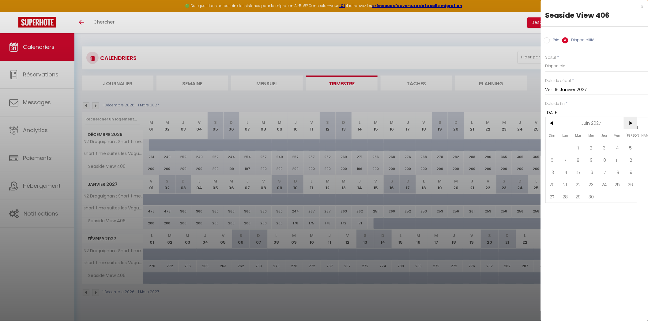
click at [629, 123] on span ">" at bounding box center [630, 123] width 13 height 12
click at [595, 146] on span "1" at bounding box center [591, 148] width 13 height 12
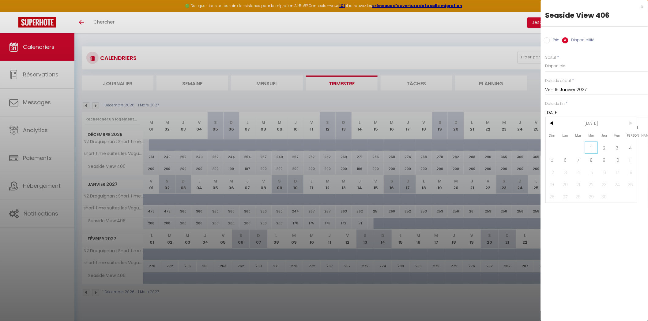
type input "Mer 01 Septembre 2027"
click at [574, 145] on button "Enregistrer" at bounding box center [567, 144] width 45 height 11
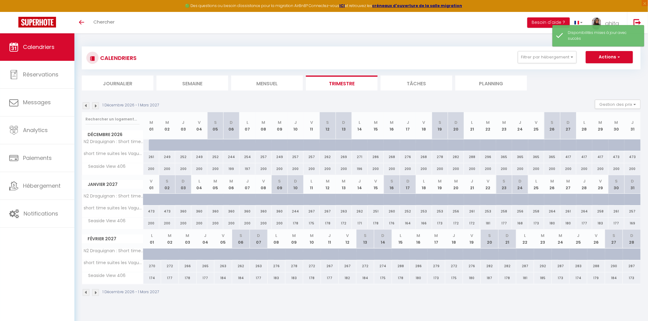
click at [151, 144] on div at bounding box center [157, 146] width 16 height 12
select select "1"
type input "Mar 01 Décembre 2026"
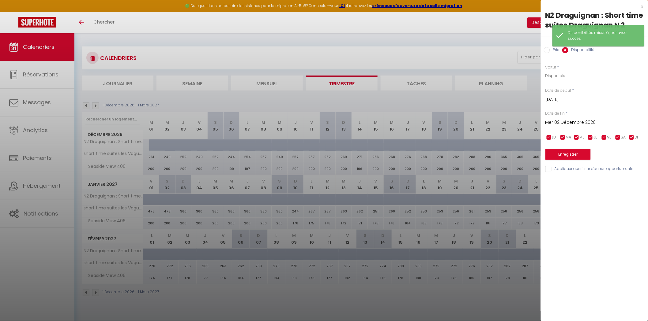
click at [577, 122] on input "Mer 02 Décembre 2026" at bounding box center [596, 123] width 103 height 8
click at [633, 132] on span ">" at bounding box center [630, 133] width 13 height 12
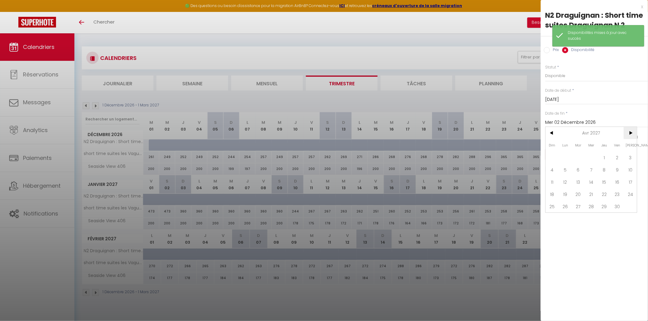
click at [633, 132] on span ">" at bounding box center [630, 133] width 13 height 12
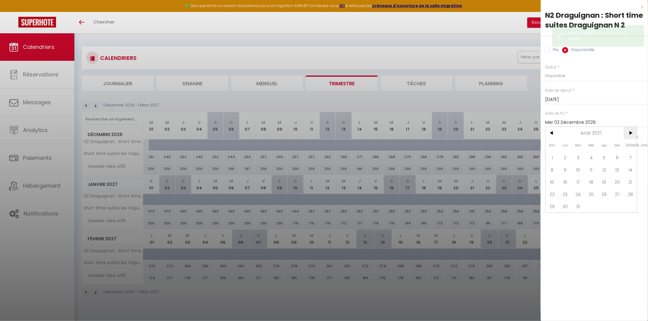
click at [633, 132] on span ">" at bounding box center [630, 133] width 13 height 12
click at [593, 157] on span "1" at bounding box center [591, 158] width 13 height 12
type input "Mer 01 Septembre 2027"
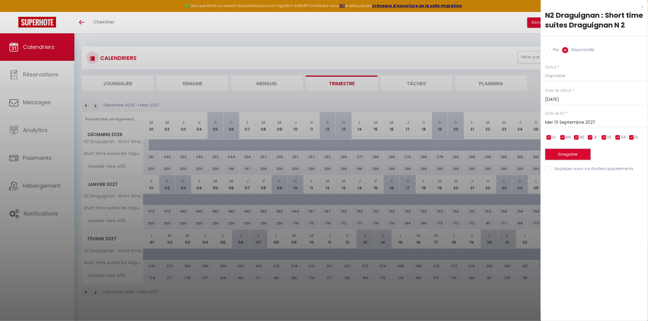
click at [568, 156] on button "Enregistrer" at bounding box center [567, 154] width 45 height 11
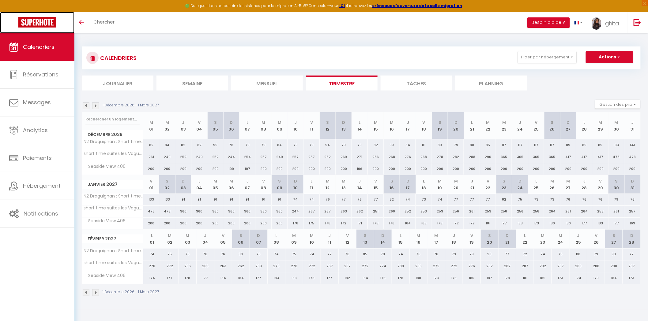
click at [45, 28] on link at bounding box center [37, 22] width 74 height 21
click at [37, 22] on img at bounding box center [37, 22] width 38 height 11
click at [40, 46] on span "Calendriers" at bounding box center [39, 47] width 32 height 8
click at [87, 106] on img at bounding box center [86, 106] width 7 height 7
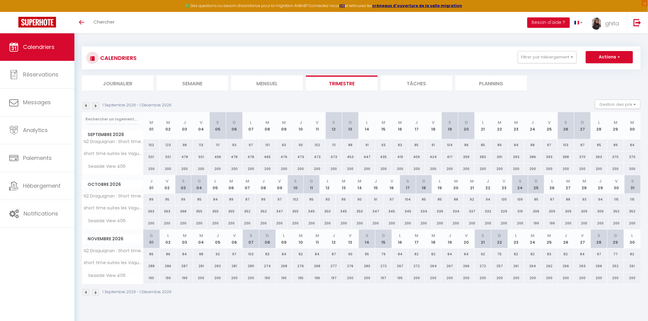
click at [87, 105] on img at bounding box center [86, 106] width 7 height 7
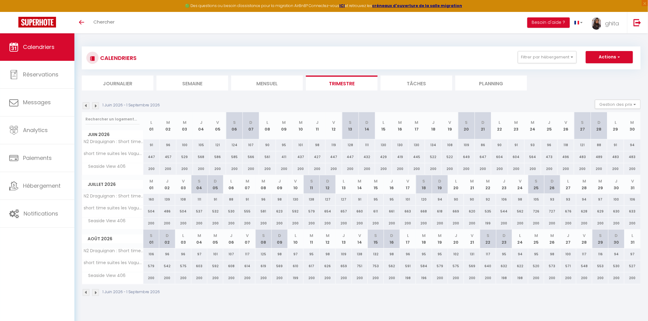
click at [87, 105] on img at bounding box center [86, 106] width 7 height 7
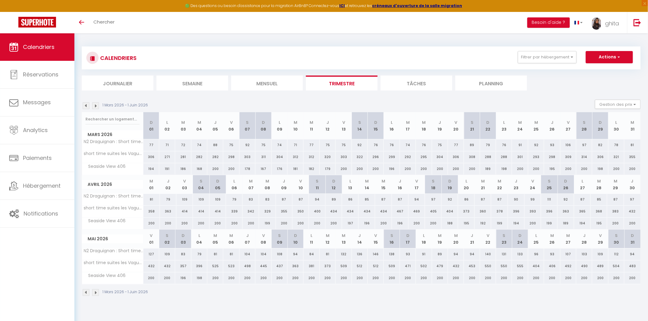
click at [87, 105] on img at bounding box center [86, 106] width 7 height 7
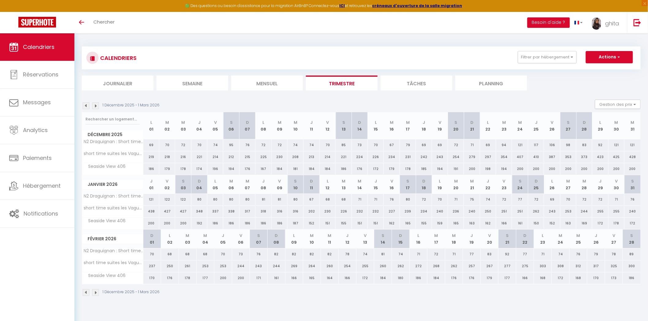
click at [87, 105] on img at bounding box center [86, 106] width 7 height 7
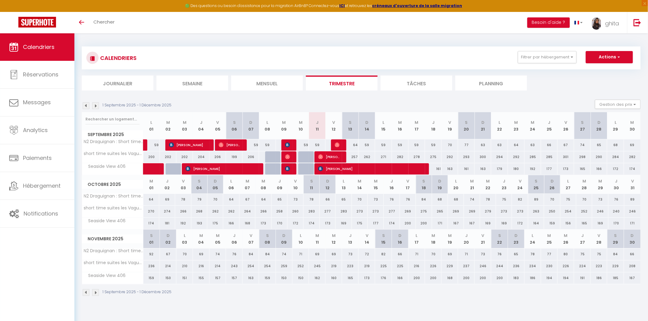
click at [96, 106] on img at bounding box center [95, 106] width 7 height 7
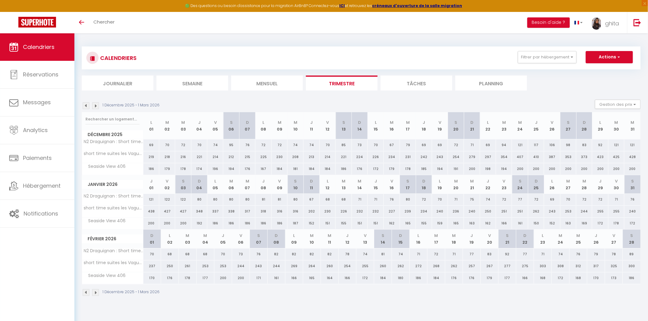
click at [96, 105] on img at bounding box center [95, 106] width 7 height 7
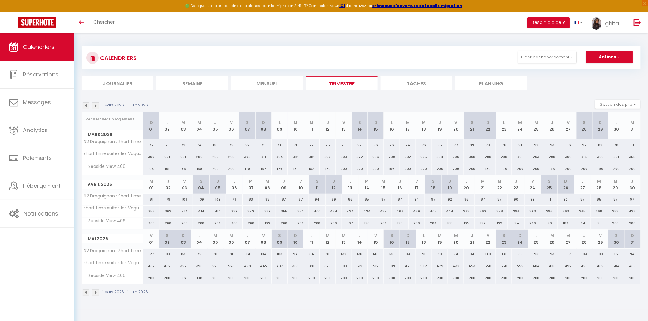
click at [96, 105] on img at bounding box center [95, 106] width 7 height 7
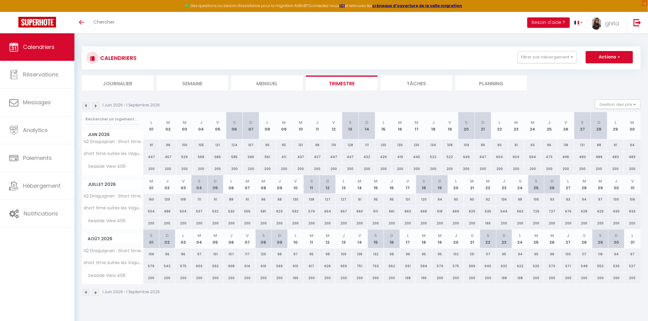
click at [96, 105] on img at bounding box center [95, 106] width 7 height 7
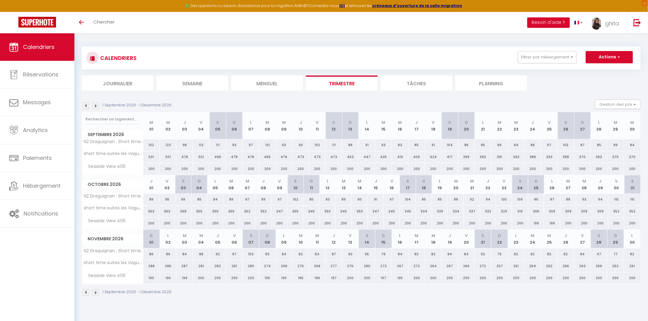
click at [96, 103] on img at bounding box center [95, 106] width 7 height 7
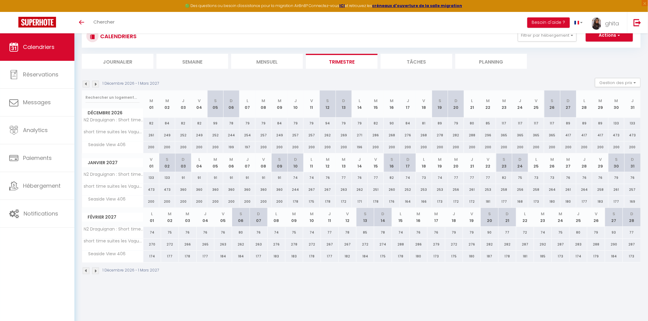
scroll to position [33, 0]
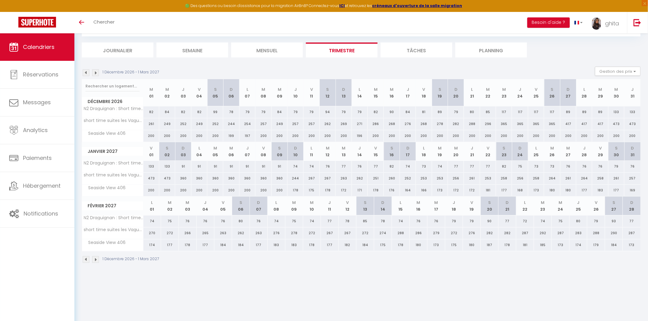
click at [614, 136] on div "200" at bounding box center [616, 135] width 16 height 11
select select "1"
type input "Mer 30 Décembre 2026"
type input "Jeu 31 Décembre 2026"
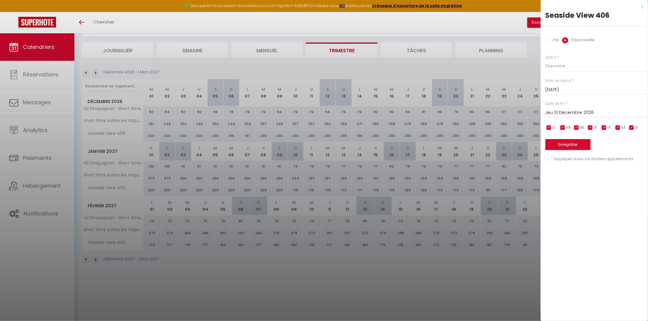
click at [547, 39] on input "Prix" at bounding box center [547, 40] width 6 height 6
radio input "true"
click at [567, 40] on input "Disponibilité" at bounding box center [565, 40] width 6 height 6
radio input "true"
radio input "false"
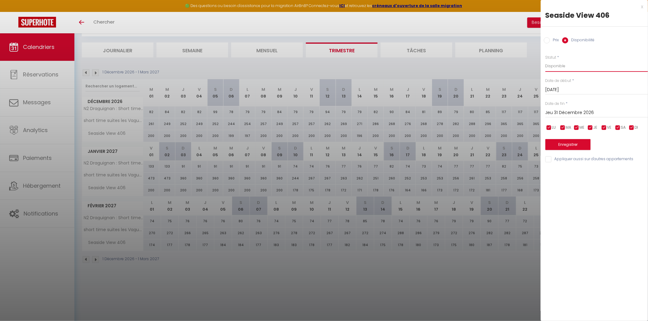
click at [556, 67] on select "Disponible Indisponible" at bounding box center [596, 66] width 103 height 12
click at [555, 66] on select "Disponible Indisponible" at bounding box center [596, 66] width 103 height 12
select select "0"
click at [545, 60] on select "Disponible Indisponible" at bounding box center [596, 66] width 103 height 12
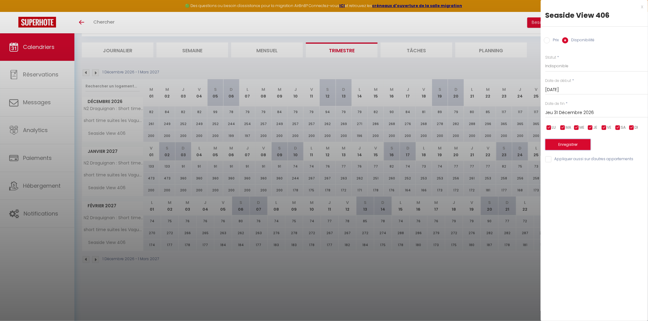
click at [579, 145] on button "Enregistrer" at bounding box center [567, 144] width 45 height 11
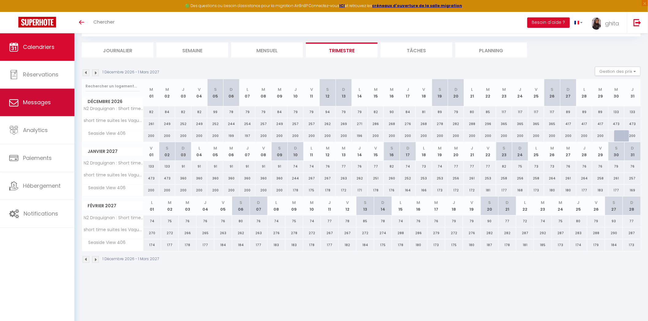
click at [31, 107] on link "Messages" at bounding box center [37, 103] width 74 height 28
select select "message"
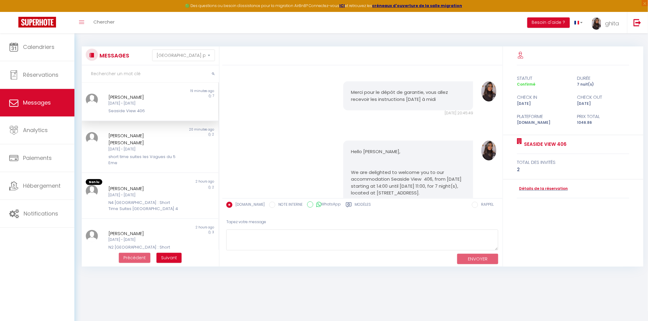
scroll to position [812, 0]
click at [53, 20] on img at bounding box center [37, 22] width 38 height 11
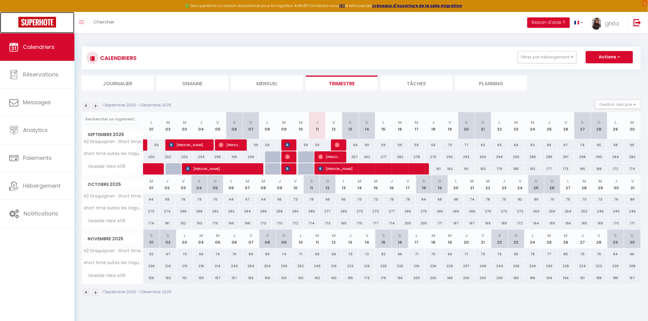
click at [41, 22] on img at bounding box center [37, 22] width 38 height 11
drag, startPoint x: 36, startPoint y: 19, endPoint x: 26, endPoint y: 3, distance: 19.0
click at [35, 19] on img at bounding box center [37, 22] width 38 height 11
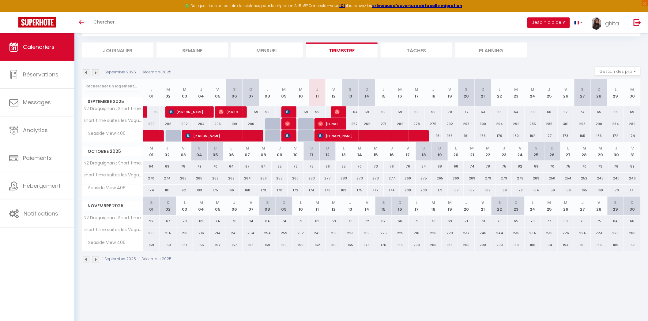
click at [94, 73] on img at bounding box center [95, 72] width 7 height 7
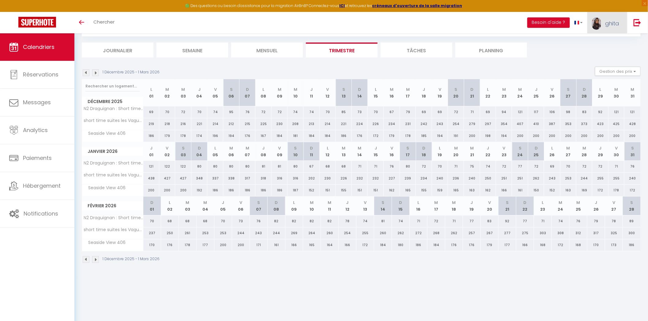
click at [609, 20] on span "ghita" at bounding box center [612, 24] width 14 height 8
click at [600, 39] on link "Paramètres" at bounding box center [602, 42] width 45 height 10
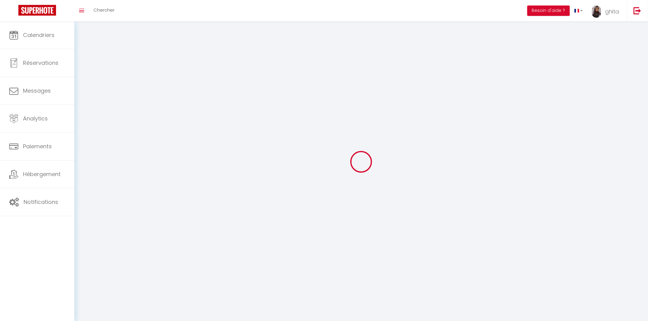
type input "ghita"
type input "vareille"
type input "0609154202"
type input "65, IMP DES RESTANQUES, chemin impair"
type input "83550"
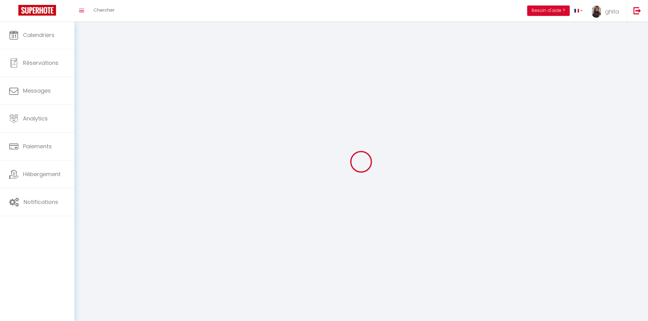
type input "VIDAUBAN"
type input "p2BFmmOYgppDcuvxibtpJnMwS"
type input "slWC8WfSqi2ySGxtDgEObB1sN"
select select "28"
select select "fr"
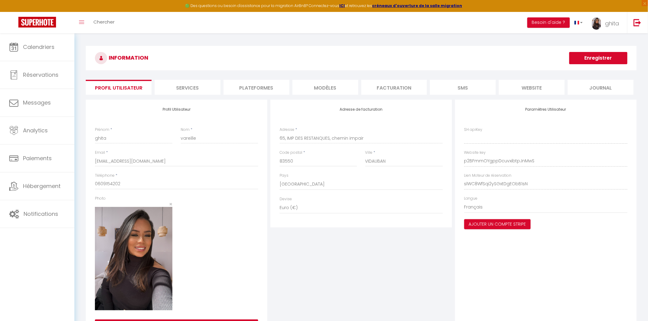
type input "p2BFmmOYgppDcuvxibtpJnMwS"
type input "slWC8WfSqi2ySGxtDgEObB1sN"
type input "https://app.superhote.com/#/get-available-rentals/slWC8WfSqi2ySGxtDgEObB1sN"
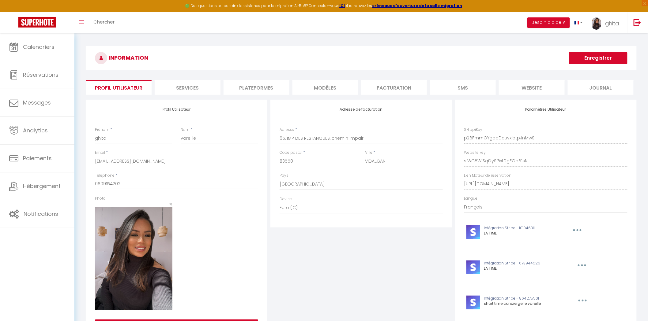
click at [260, 89] on li "Plateformes" at bounding box center [256, 87] width 66 height 15
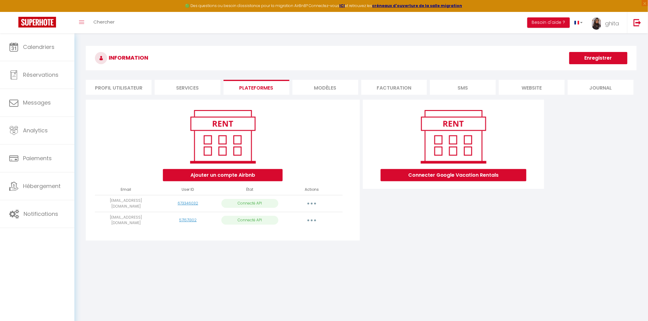
click at [311, 218] on button "button" at bounding box center [311, 221] width 17 height 10
click at [292, 254] on link "Reconnecter le compte" at bounding box center [285, 256] width 68 height 10
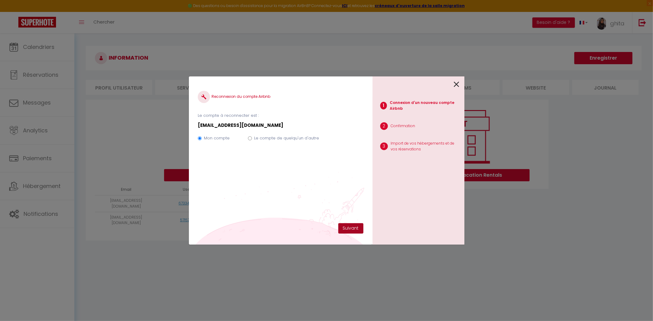
click at [351, 231] on button "Suivant" at bounding box center [350, 228] width 25 height 10
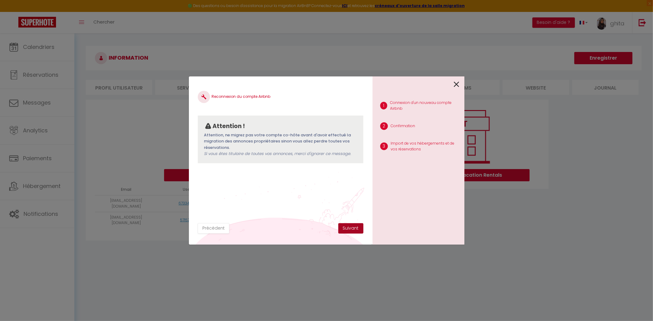
click at [351, 228] on button "Suivant" at bounding box center [350, 228] width 25 height 10
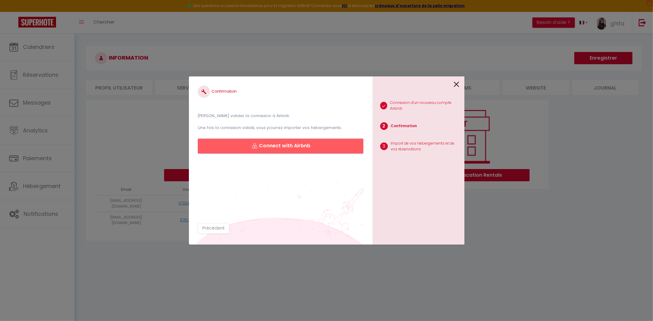
click at [292, 143] on button "Connect with Airbnb" at bounding box center [280, 146] width 165 height 15
click at [459, 81] on icon at bounding box center [457, 84] width 6 height 9
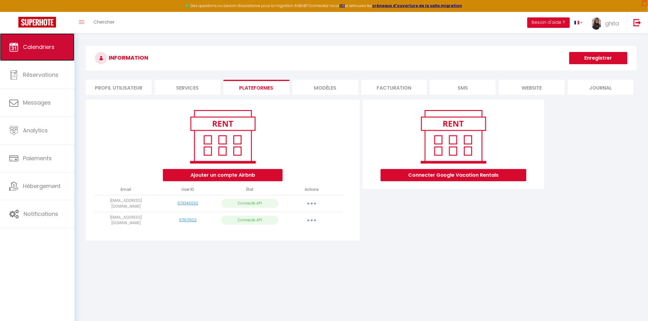
click at [43, 50] on span "Calendriers" at bounding box center [39, 47] width 32 height 8
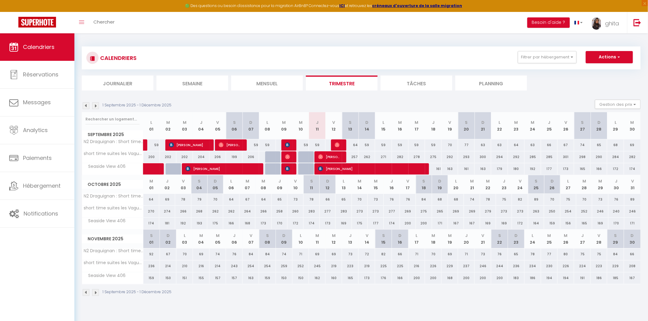
click at [198, 82] on li "Semaine" at bounding box center [192, 83] width 72 height 15
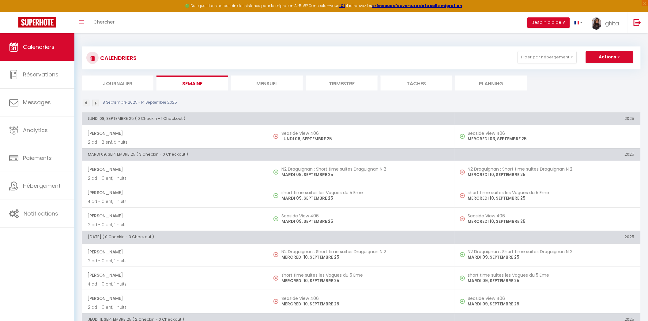
click at [289, 81] on li "Mensuel" at bounding box center [267, 83] width 72 height 15
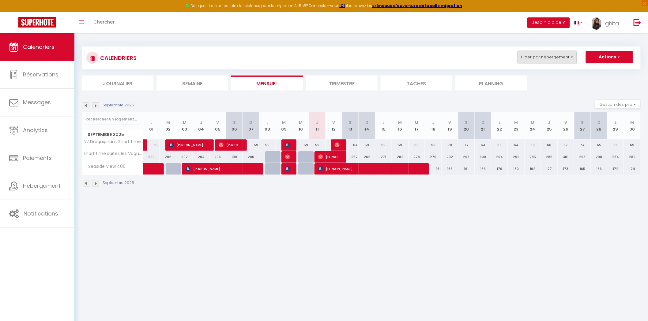
click at [560, 59] on button "Filtrer par hébergement" at bounding box center [547, 57] width 59 height 12
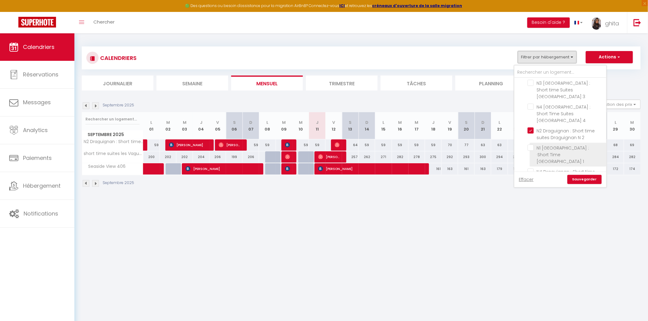
scroll to position [68, 0]
click at [531, 122] on input "N2 Draguignan : Short time suites Draguignan N 2" at bounding box center [565, 125] width 77 height 6
checkbox input "false"
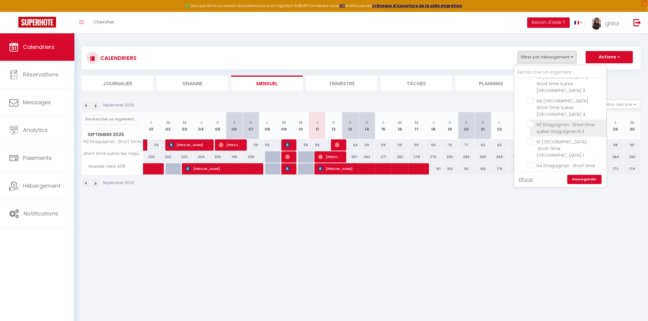
checkbox input "false"
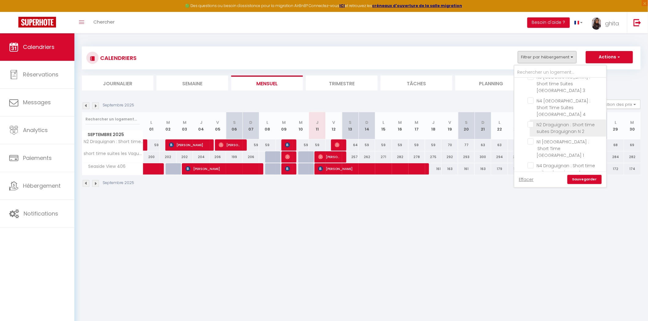
checkbox input "false"
click at [586, 180] on link "Sauvegarder" at bounding box center [584, 179] width 34 height 9
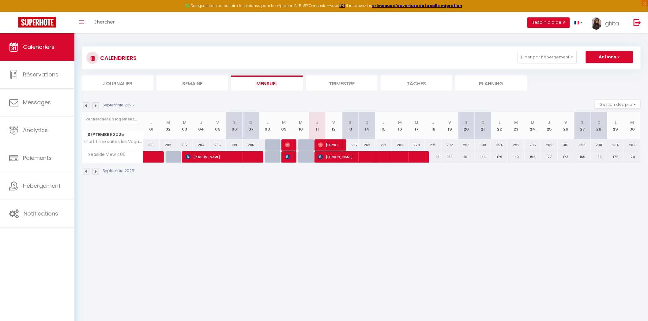
click at [95, 105] on img at bounding box center [95, 106] width 7 height 7
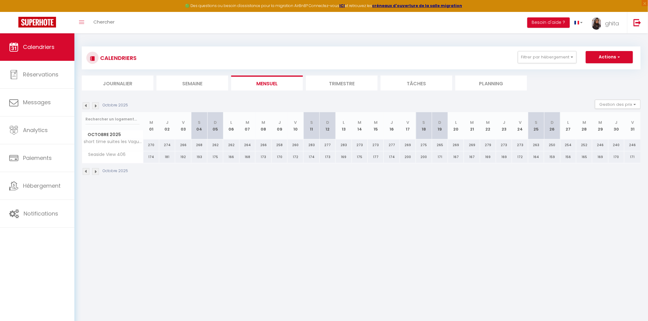
click at [84, 109] on img at bounding box center [86, 106] width 7 height 7
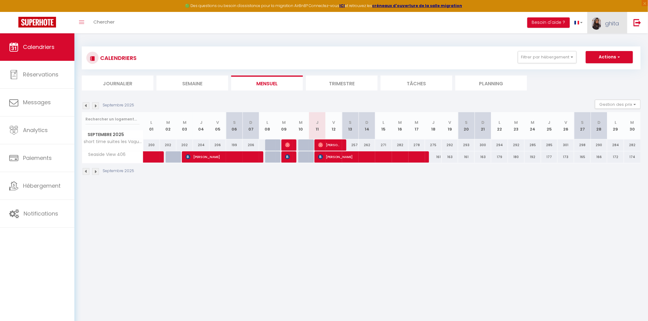
click at [600, 22] on img at bounding box center [596, 23] width 9 height 12
click at [596, 44] on link "Paramètres" at bounding box center [602, 42] width 45 height 10
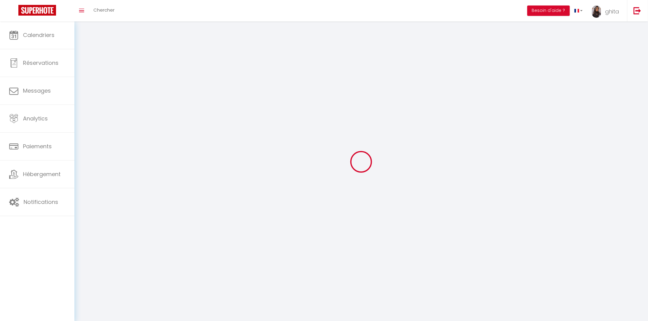
type input "ghita"
type input "vareille"
type input "0609154202"
type input "65, IMP DES RESTANQUES, chemin impair"
type input "83550"
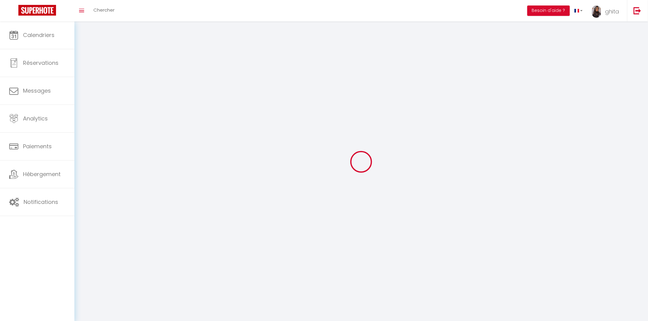
type input "VIDAUBAN"
type input "p2BFmmOYgppDcuvxibtpJnMwS"
type input "slWC8WfSqi2ySGxtDgEObB1sN"
type input "[URL][DOMAIN_NAME]"
select select "28"
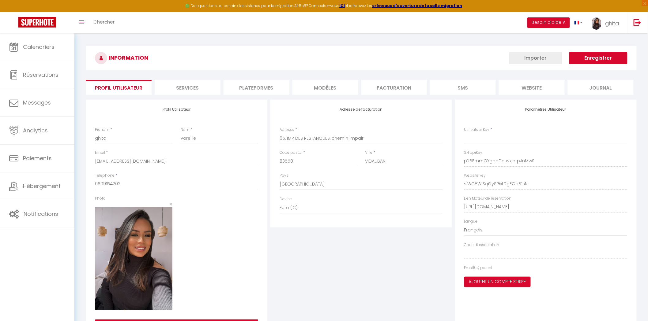
type input "p2BFmmOYgppDcuvxibtpJnMwS"
type input "slWC8WfSqi2ySGxtDgEObB1sN"
type input "[URL][DOMAIN_NAME]"
select select "fr"
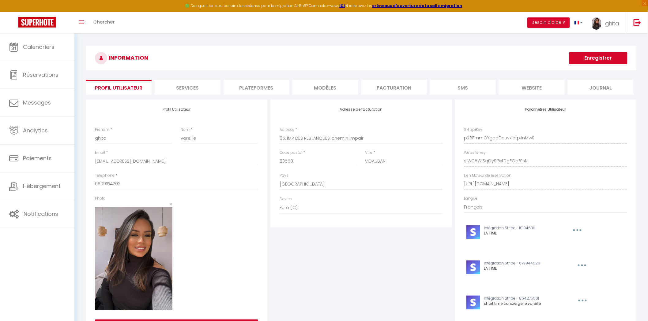
click at [259, 89] on li "Plateformes" at bounding box center [256, 87] width 66 height 15
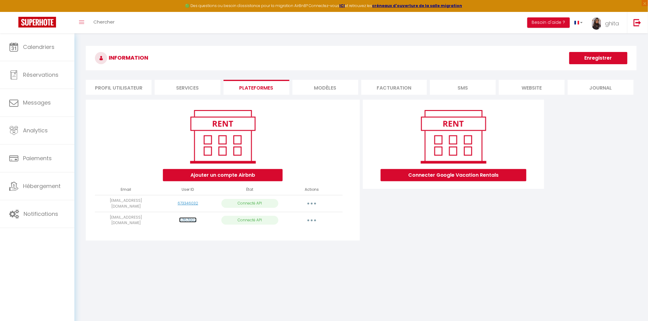
click at [185, 219] on link "571571302" at bounding box center [187, 220] width 17 height 5
click at [311, 203] on icon "button" at bounding box center [312, 204] width 2 height 2
click at [359, 238] on div "Ajouter un compte Airbnb Email User ID État Actions contact@shorttimeconcierger…" at bounding box center [223, 170] width 274 height 141
click at [315, 218] on button "button" at bounding box center [311, 221] width 17 height 10
click at [289, 253] on link "Reconnecter le compte" at bounding box center [285, 256] width 68 height 10
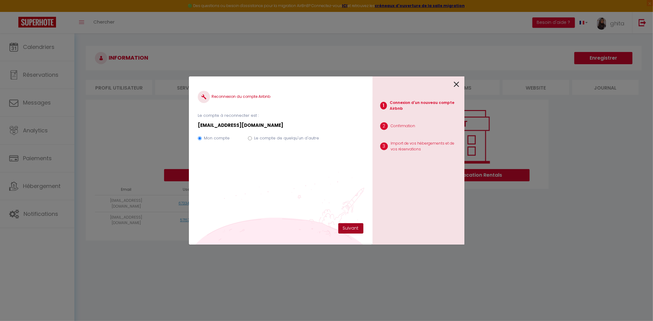
click at [354, 224] on button "Suivant" at bounding box center [350, 228] width 25 height 10
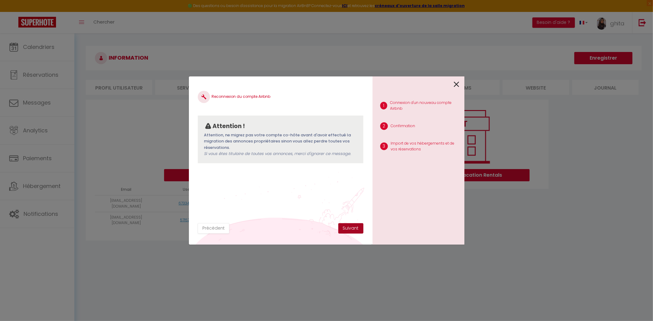
click at [357, 225] on button "Suivant" at bounding box center [350, 228] width 25 height 10
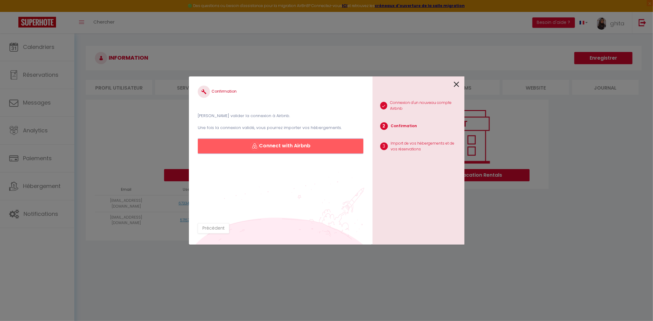
click at [319, 141] on button "Connect with Airbnb" at bounding box center [280, 146] width 165 height 15
click at [456, 83] on icon at bounding box center [457, 84] width 6 height 9
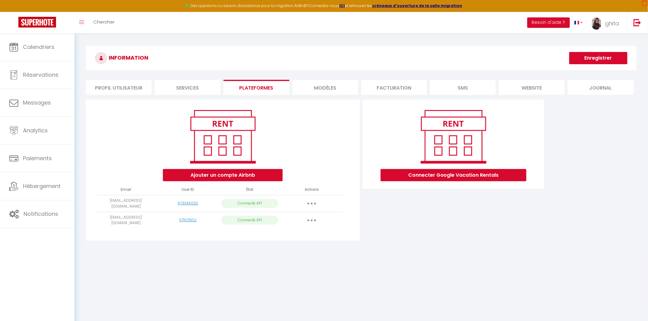
click at [322, 86] on li "MODÈLES" at bounding box center [325, 87] width 66 height 15
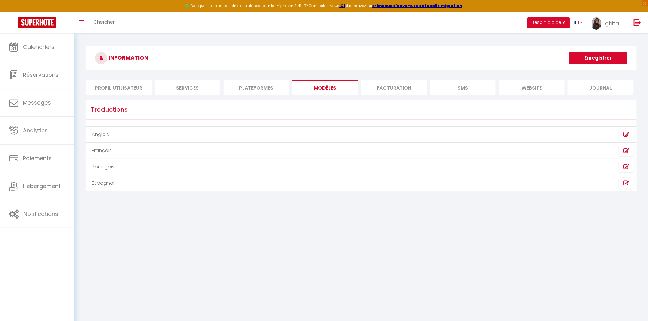
click at [136, 85] on li "Profil Utilisateur" at bounding box center [119, 87] width 66 height 15
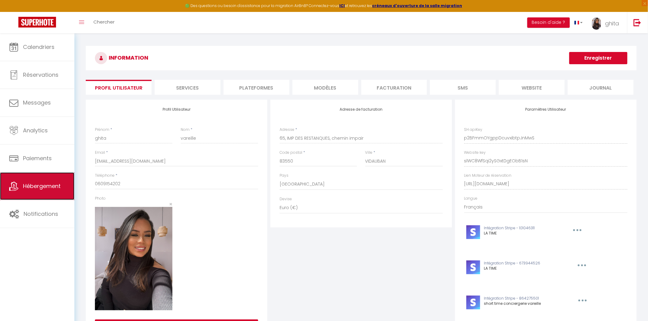
click at [44, 190] on span "Hébergement" at bounding box center [42, 186] width 38 height 8
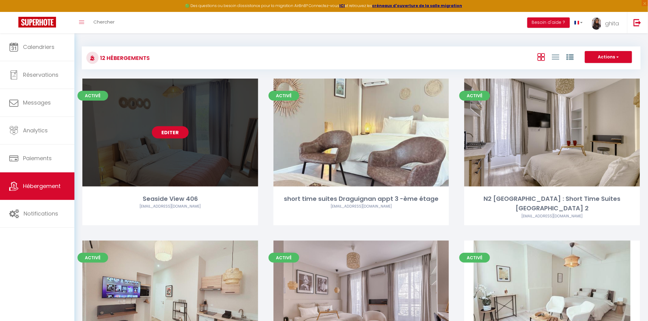
click at [175, 132] on link "Editer" at bounding box center [170, 132] width 37 height 12
select select "3"
select select "2"
select select "1"
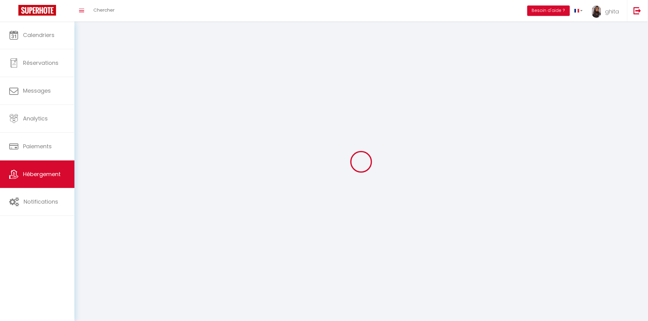
select select
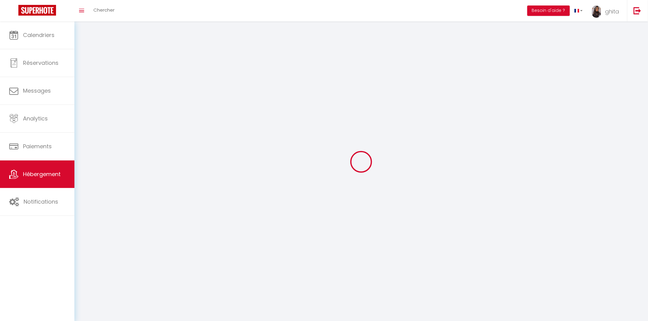
checkbox input "false"
select select
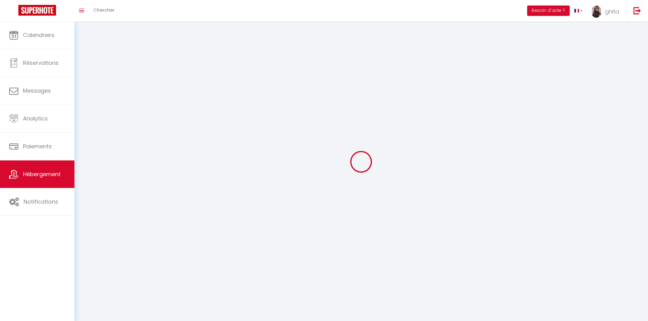
select select
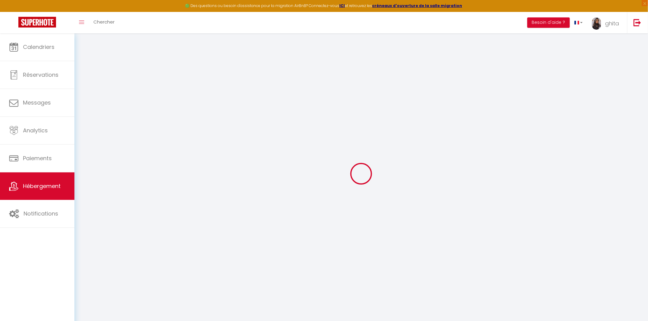
select select "11158-1461003701926223950"
checkbox input "false"
checkbox input "true"
checkbox input "false"
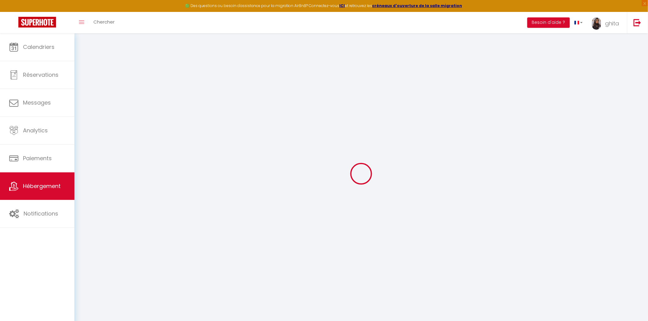
select select "365"
select select "EUR"
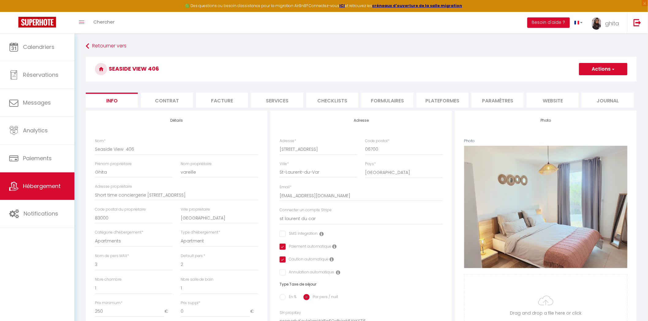
click at [331, 98] on li "Checklists" at bounding box center [332, 100] width 52 height 15
select select
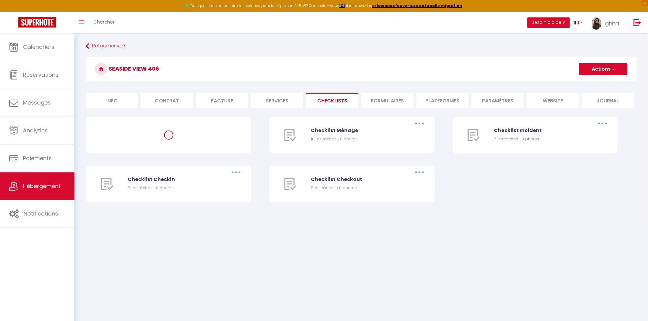
click at [283, 101] on li "Services" at bounding box center [277, 100] width 52 height 15
checkbox input "true"
checkbox input "false"
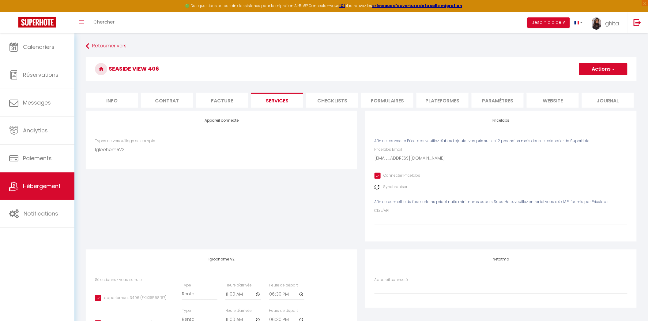
click at [394, 96] on li "Formulaires" at bounding box center [387, 100] width 52 height 15
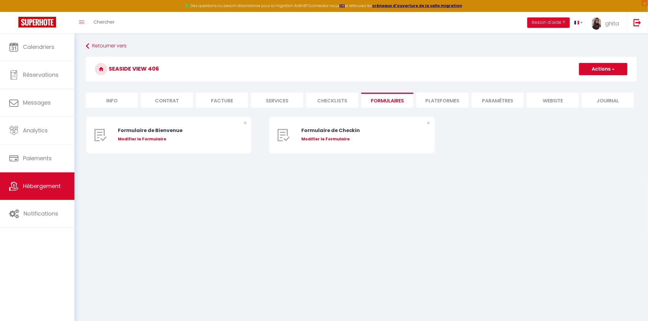
click at [455, 97] on li "Plateformes" at bounding box center [442, 100] width 52 height 15
select select
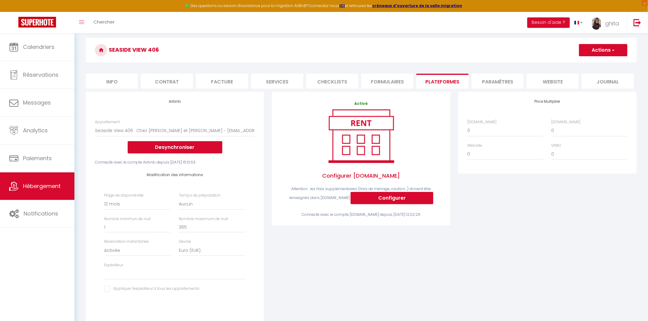
scroll to position [34, 0]
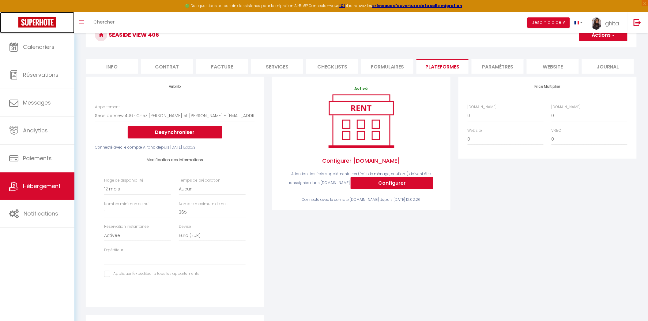
click at [41, 20] on img at bounding box center [37, 22] width 38 height 11
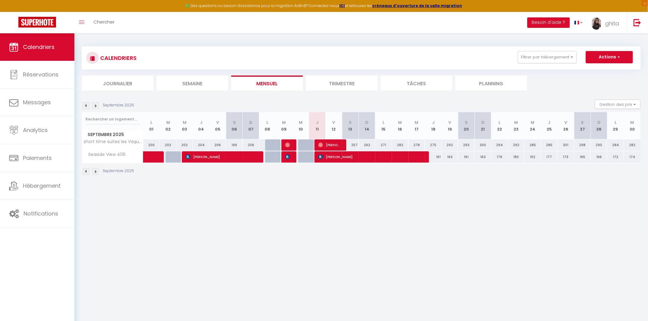
click at [349, 84] on li "Trimestre" at bounding box center [342, 83] width 72 height 15
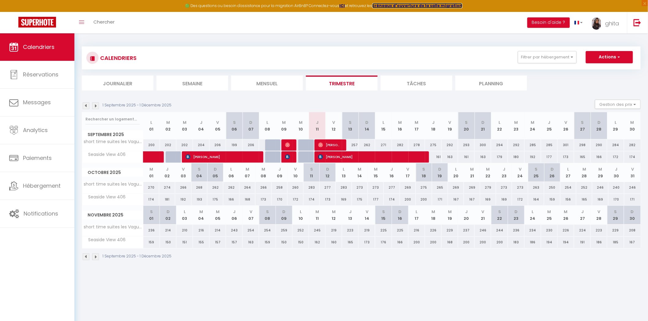
click at [421, 4] on strong "créneaux d'ouverture de la salle migration" at bounding box center [417, 5] width 90 height 5
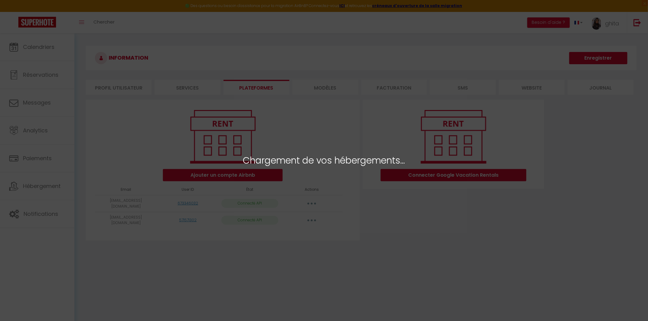
select select "71366"
select select "72967"
select select "44152"
select select "43337"
select select "43338"
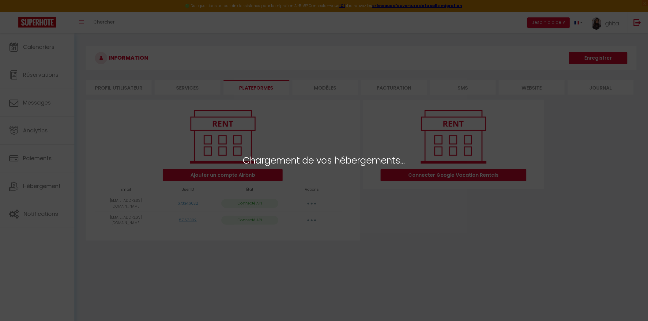
select select "43874"
select select "69731"
select select "69775"
select select "69862"
select select "76844"
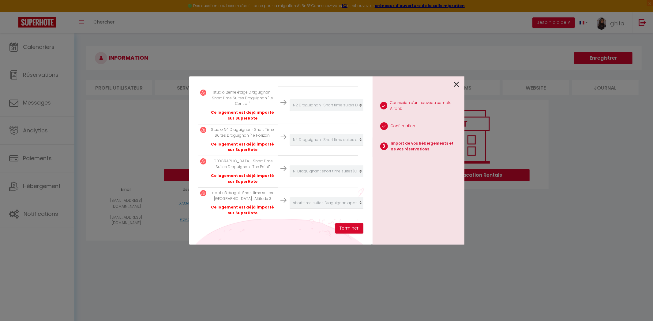
scroll to position [343, 0]
click at [347, 227] on button "Terminer" at bounding box center [349, 228] width 28 height 10
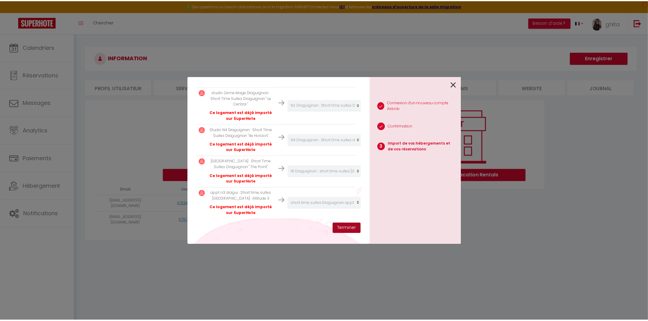
scroll to position [359, 0]
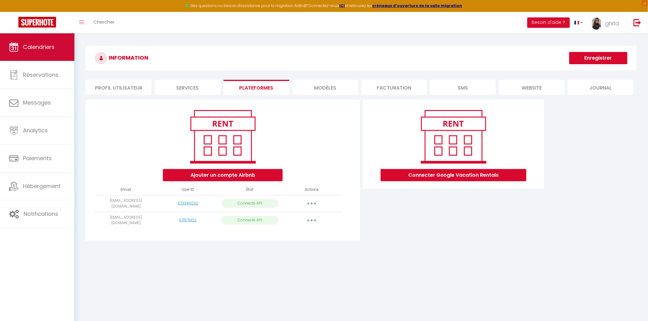
click at [45, 47] on span "Calendriers" at bounding box center [39, 47] width 32 height 8
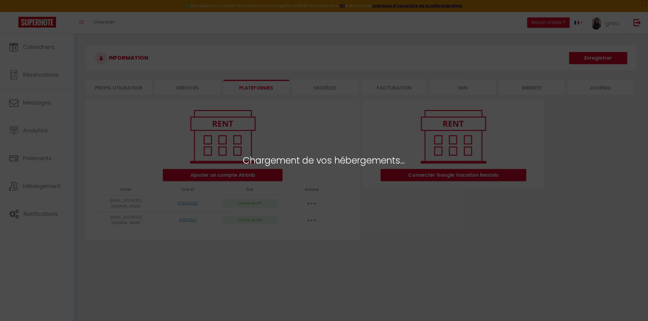
select select "71366"
select select "72967"
select select "44152"
select select "43337"
select select "43338"
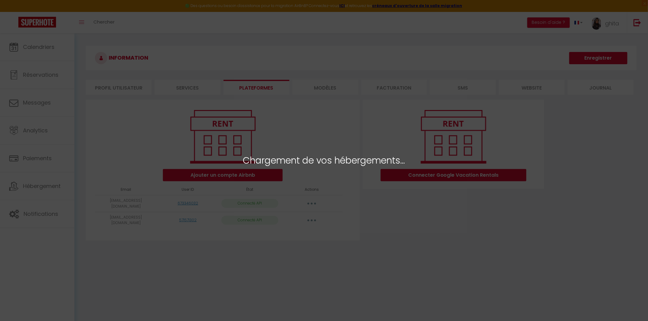
select select "43874"
select select "69731"
select select "69775"
select select "69862"
select select "76844"
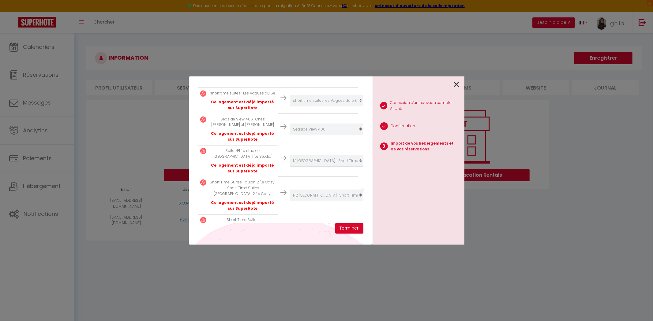
scroll to position [136, 0]
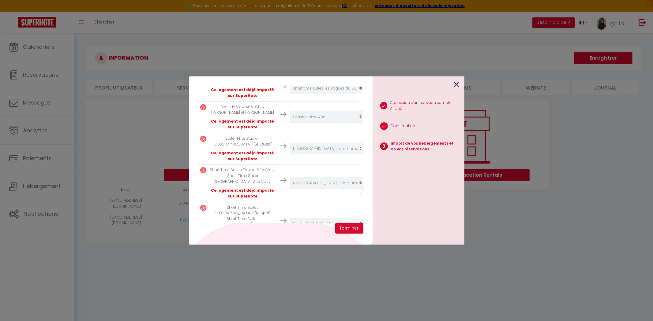
click at [244, 160] on p "Ce logement est déjà importé sur SuperHote" at bounding box center [242, 157] width 66 height 12
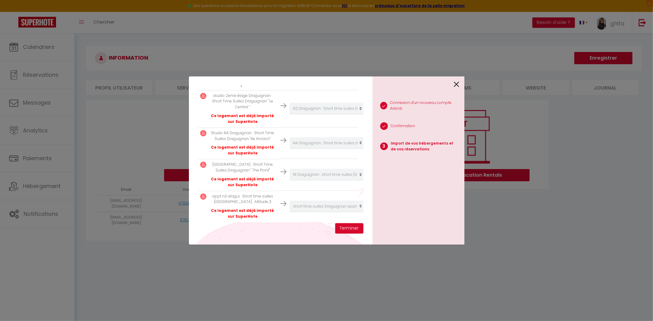
scroll to position [343, 0]
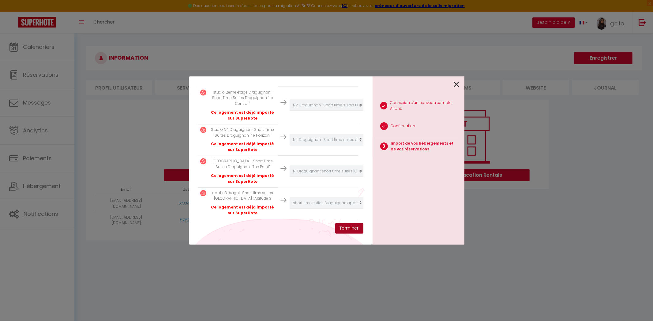
click at [347, 226] on button "Terminer" at bounding box center [349, 228] width 28 height 10
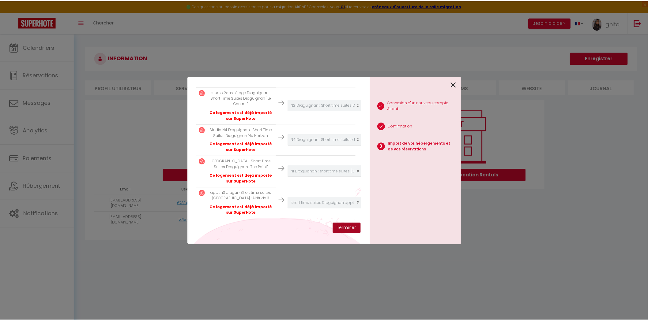
scroll to position [359, 0]
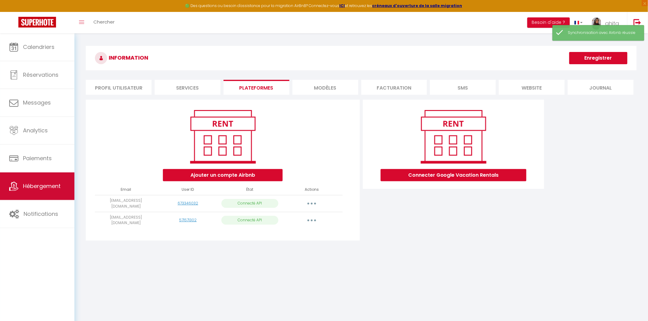
click at [45, 193] on link "Hébergement" at bounding box center [37, 187] width 74 height 28
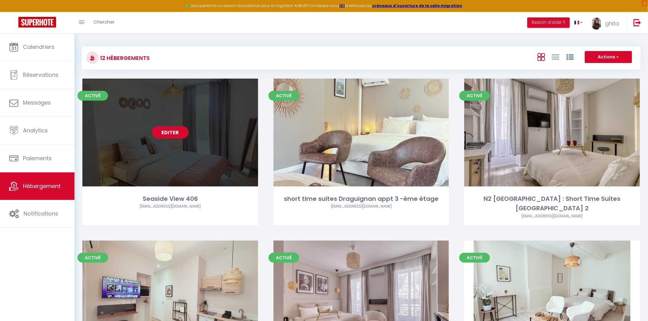
click at [175, 131] on link "Editer" at bounding box center [170, 132] width 37 height 12
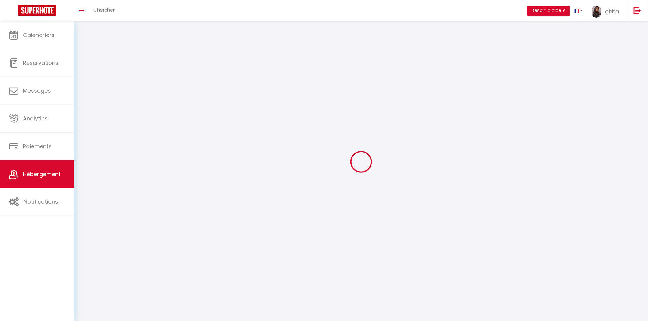
select select "1"
select select
select select "28"
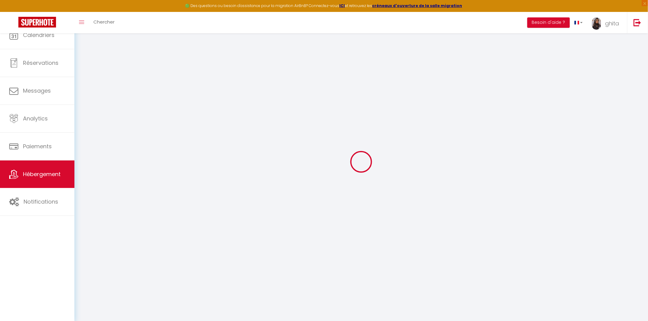
select select
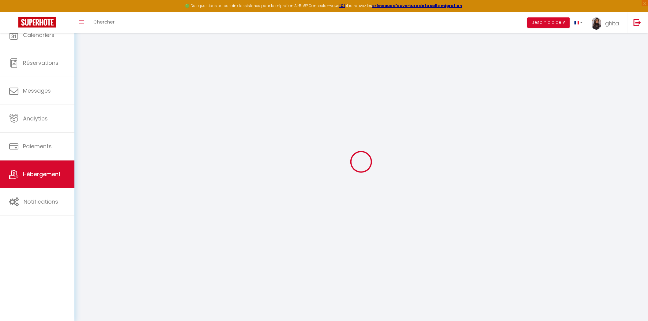
select select
checkbox input "false"
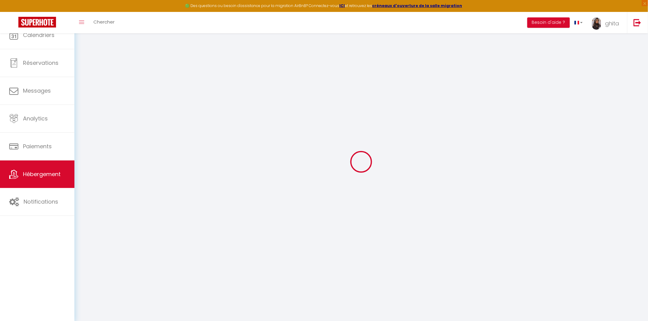
select select
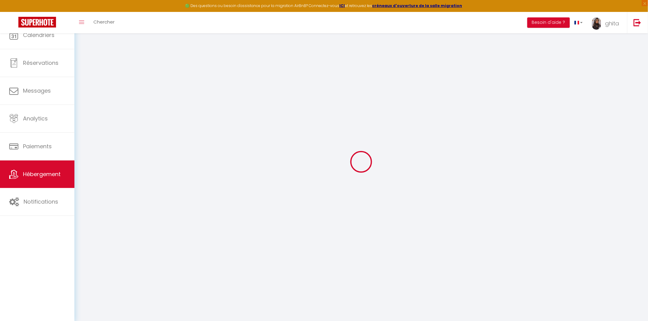
select select
checkbox input "false"
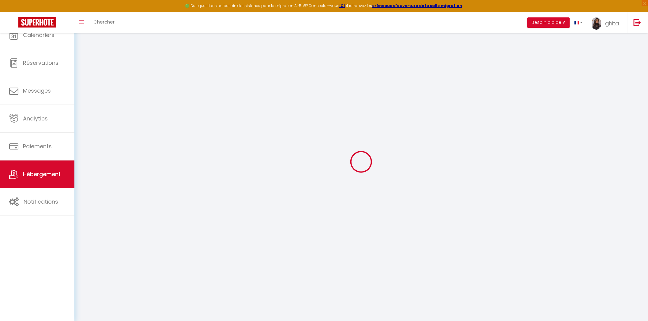
checkbox input "false"
select select
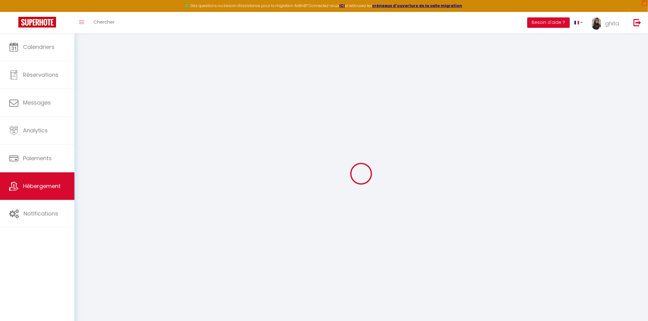
select select
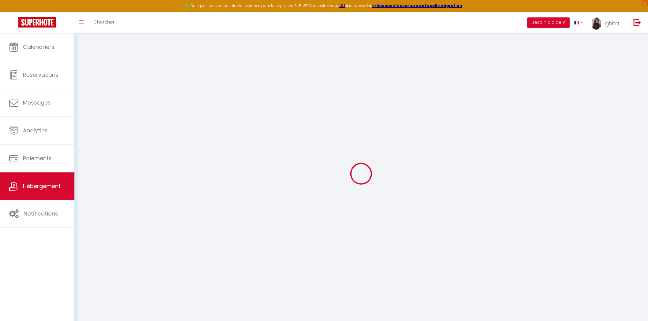
select select
checkbox input "false"
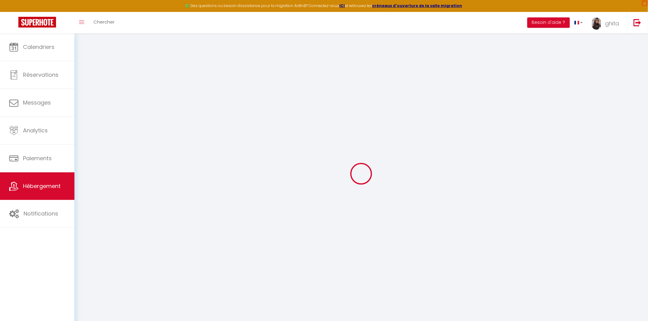
select select
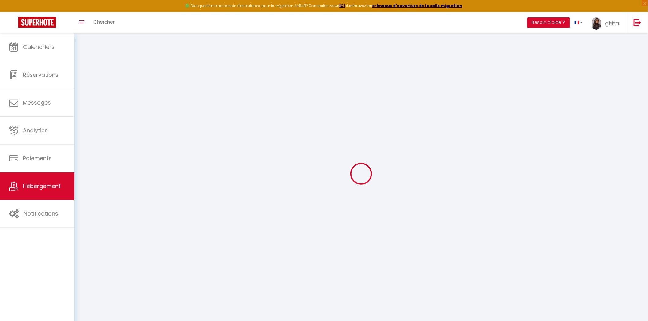
select select
checkbox input "false"
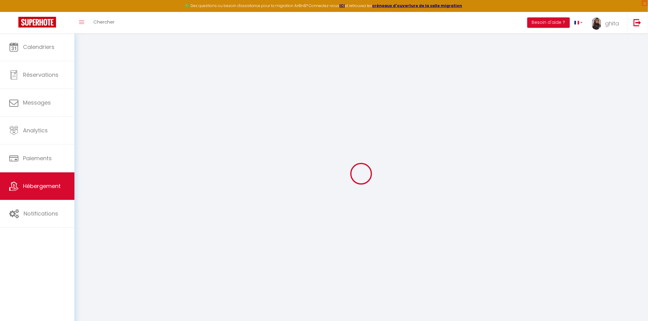
checkbox input "false"
select select
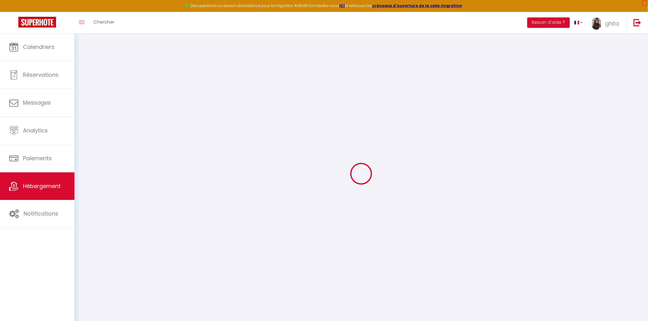
select select
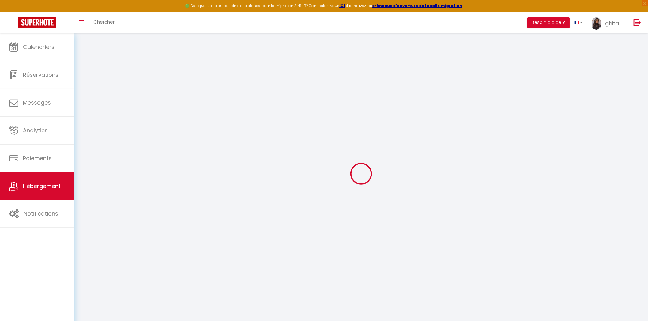
checkbox input "false"
select select
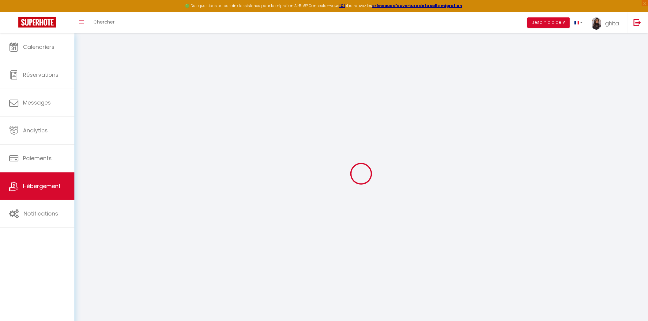
select select
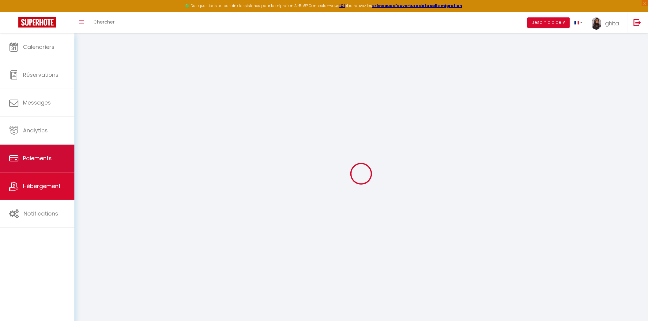
type input "Seaside View 406"
type input "Ghita"
type input "vareille"
type input "Short time conciergerie [STREET_ADDRESS]"
type input "83000"
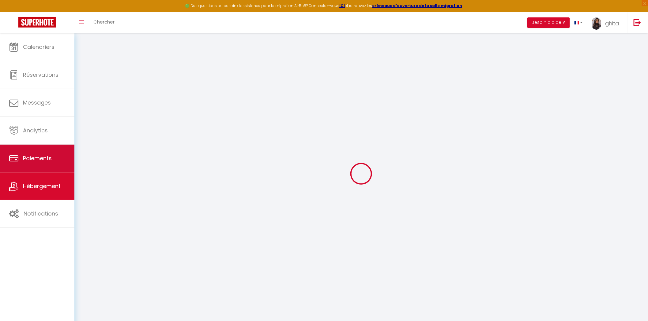
type input "[GEOGRAPHIC_DATA]"
type input "250"
type input "80"
type input "5.00"
type input "300"
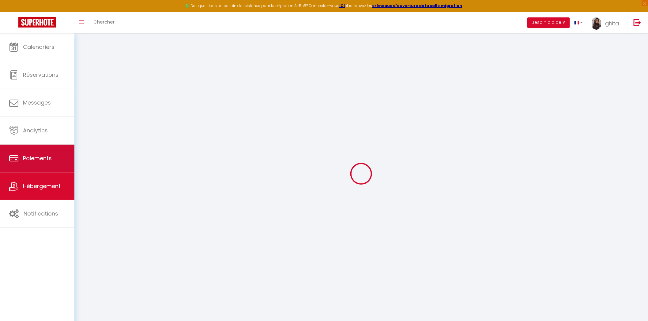
select select
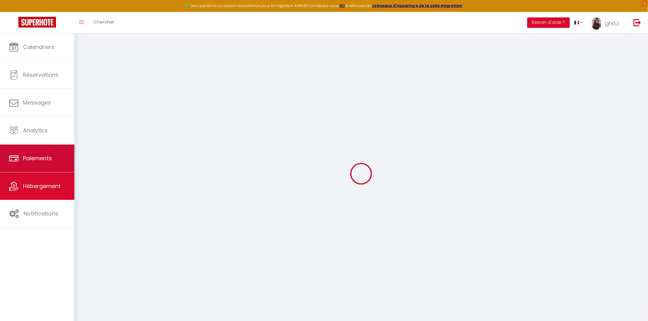
select select
type input "[STREET_ADDRESS]"
type input "06700"
type input "St-Laurent-du-Var"
type input "[EMAIL_ADDRESS][DOMAIN_NAME]"
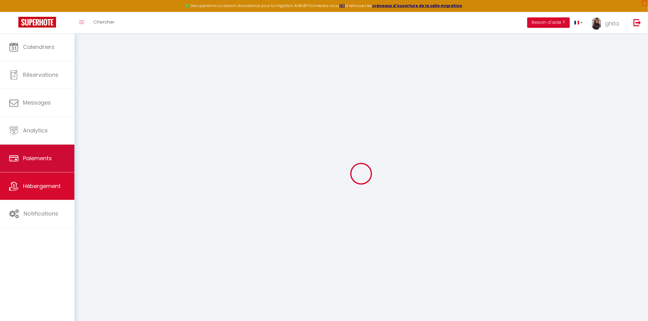
select select "15343"
checkbox input "false"
checkbox input "true"
checkbox input "false"
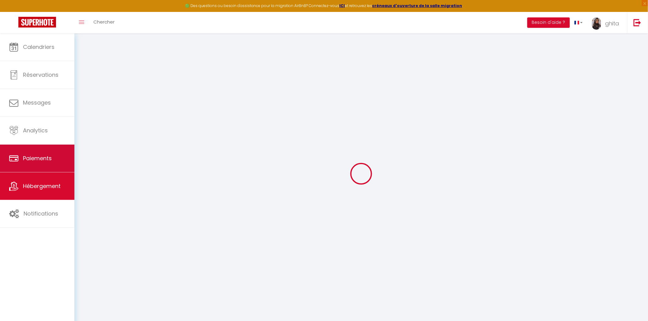
type input "25"
type input "80"
type input "20"
type input "0"
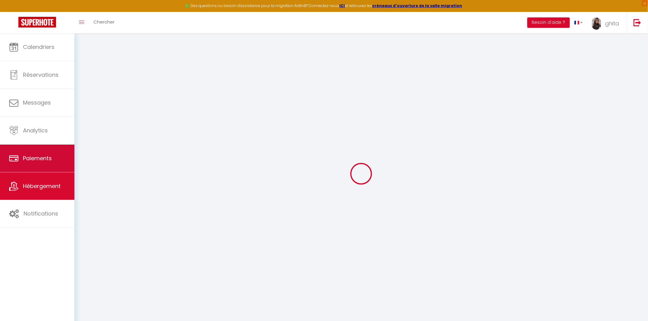
select select "51551"
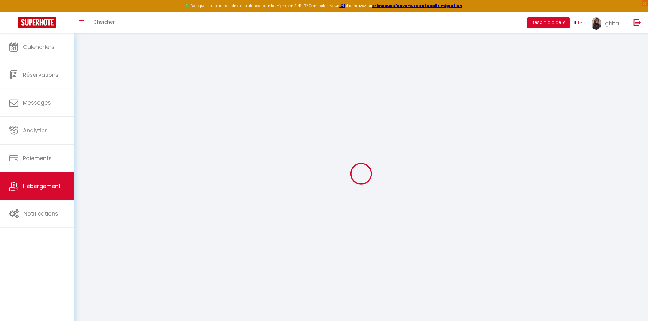
select select
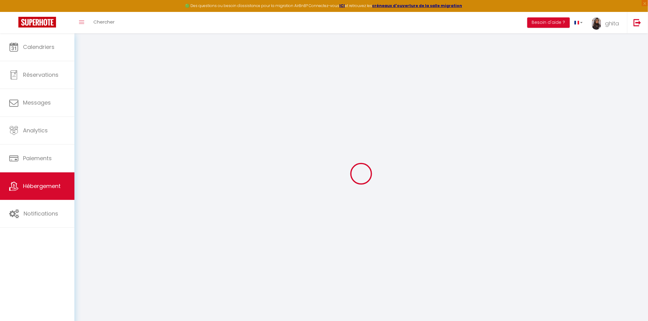
select select
checkbox input "false"
checkbox input "true"
checkbox input "false"
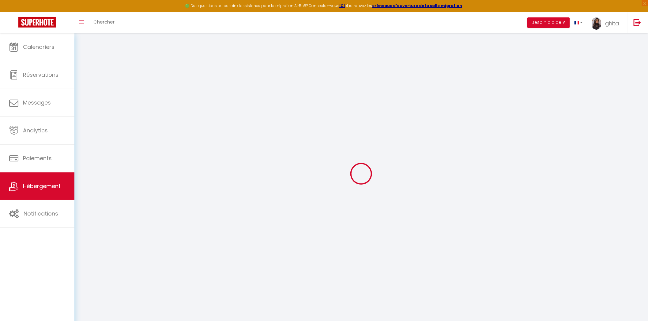
select select
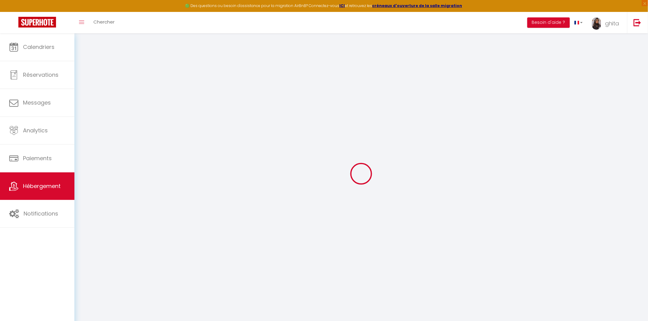
select select
checkbox input "false"
checkbox input "true"
checkbox input "false"
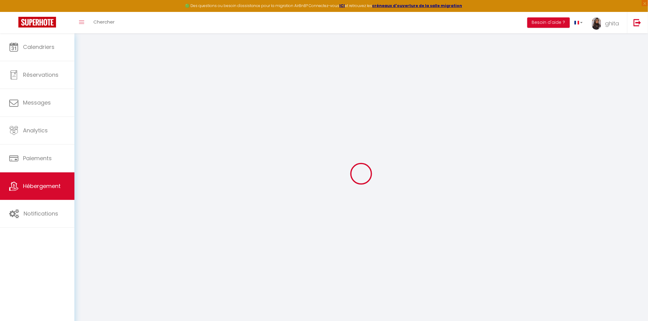
checkbox input "false"
checkbox input "true"
checkbox input "false"
select select "14:00"
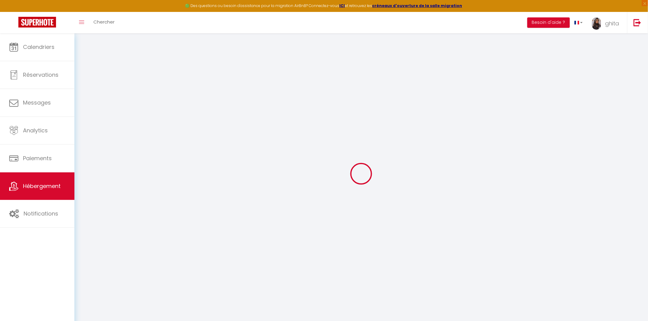
select select "21:00"
select select "11:00"
select select "30"
select select "120"
select select "23:00"
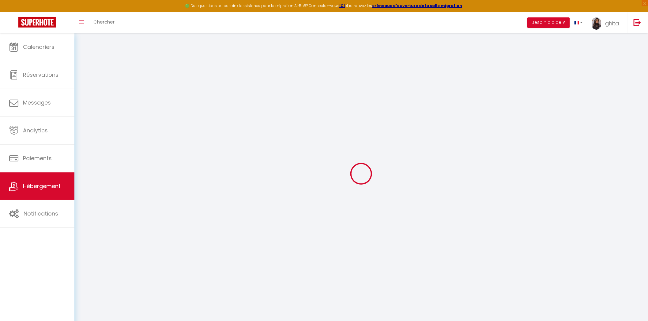
checkbox input "false"
checkbox input "true"
checkbox input "false"
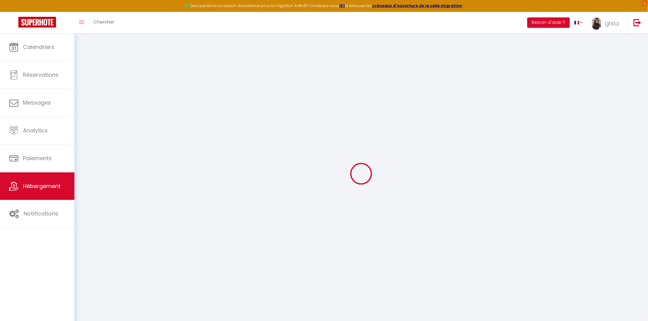
checkbox input "true"
checkbox input "false"
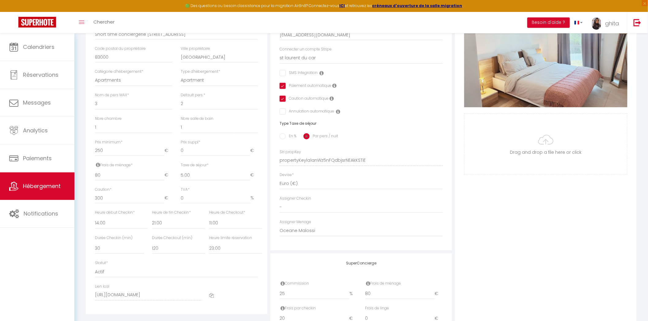
scroll to position [170, 0]
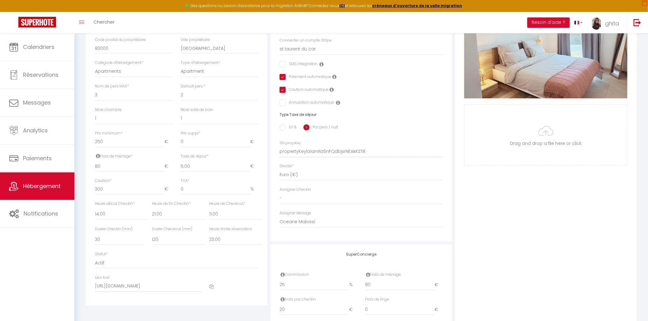
checkbox input "false"
checkbox input "true"
checkbox input "false"
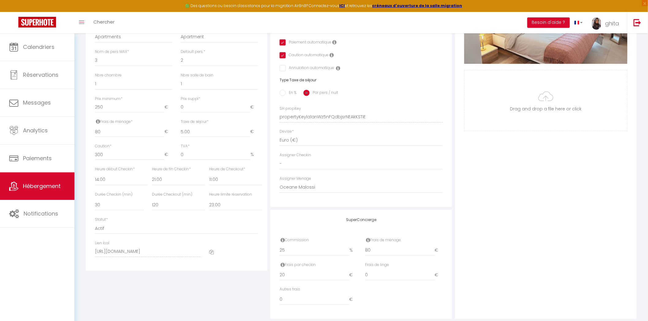
scroll to position [218, 0]
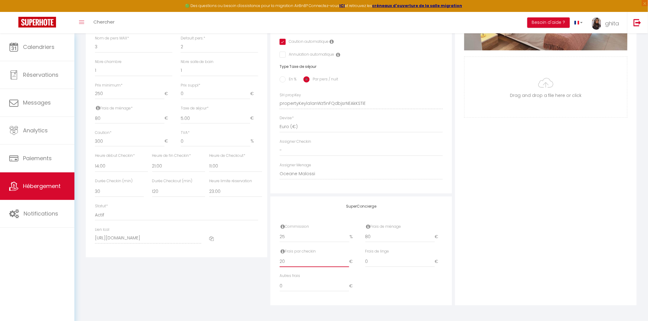
click at [299, 261] on input "20" at bounding box center [313, 262] width 69 height 11
click at [384, 237] on input "80" at bounding box center [399, 237] width 69 height 11
type input "8"
checkbox input "false"
checkbox input "true"
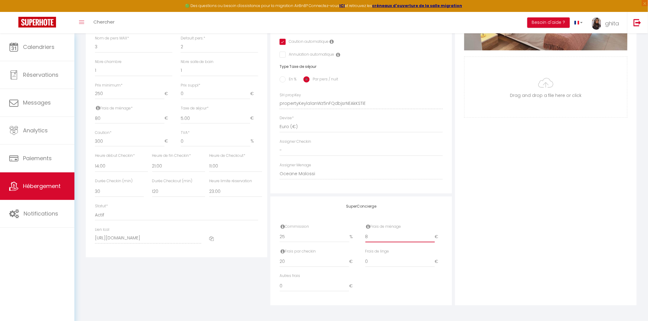
checkbox input "true"
checkbox input "false"
checkbox input "true"
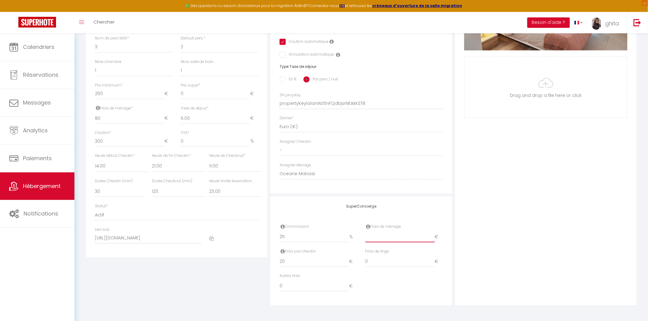
checkbox input "false"
click at [322, 232] on input "25" at bounding box center [314, 237] width 70 height 11
type input "2"
checkbox input "false"
checkbox input "true"
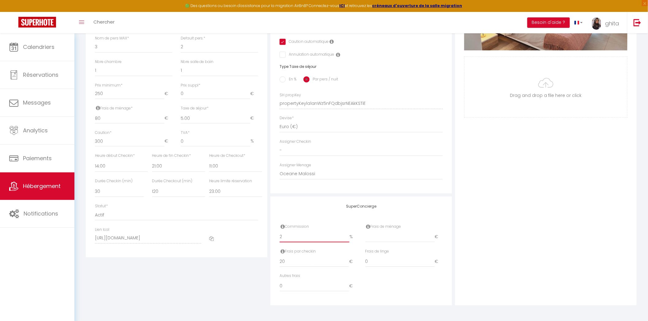
checkbox input "true"
checkbox input "false"
checkbox input "true"
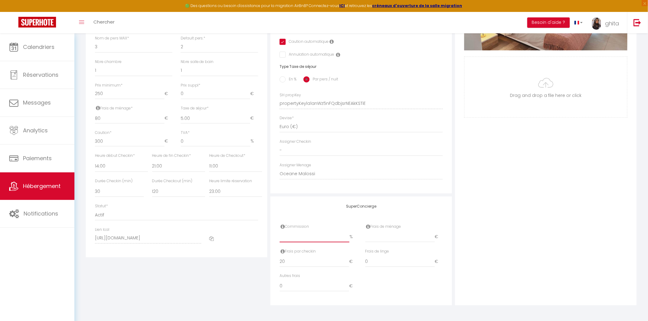
checkbox input "false"
click at [305, 261] on input "20" at bounding box center [313, 262] width 69 height 11
type input "2"
checkbox input "false"
checkbox input "true"
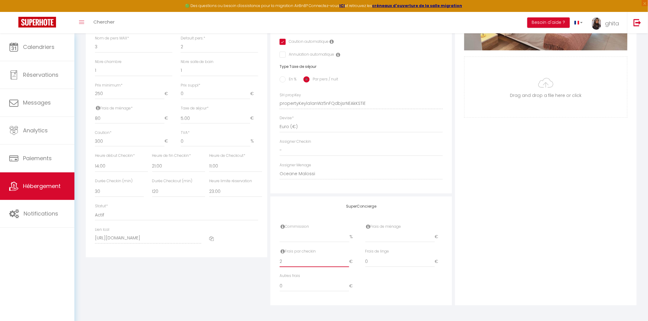
checkbox input "true"
checkbox input "false"
checkbox input "true"
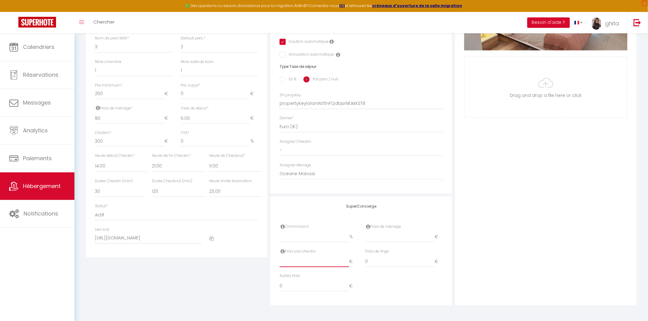
checkbox input "false"
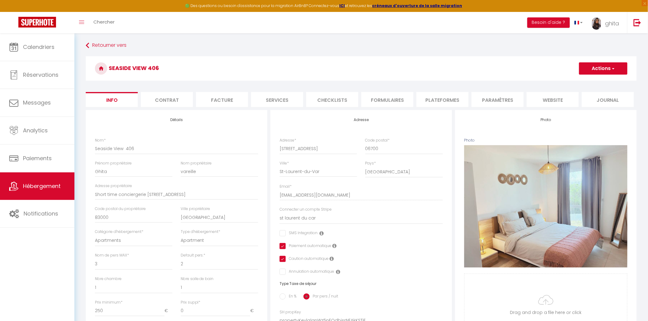
scroll to position [0, 0]
click at [603, 67] on button "Actions" at bounding box center [603, 69] width 48 height 12
click at [588, 81] on input "Enregistrer" at bounding box center [579, 83] width 23 height 6
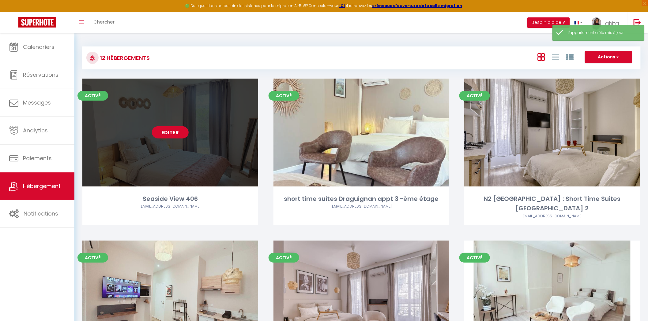
click at [168, 133] on link "Editer" at bounding box center [170, 132] width 37 height 12
click at [170, 127] on link "Editer" at bounding box center [170, 132] width 37 height 12
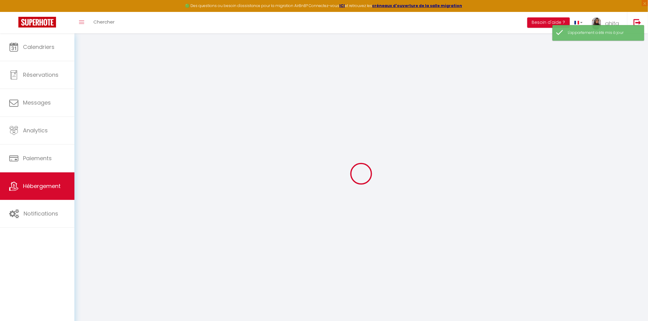
type input "Seaside View 406"
type input "Ghita"
type input "vareille"
type input "Short time conciergerie [STREET_ADDRESS]"
type input "83000"
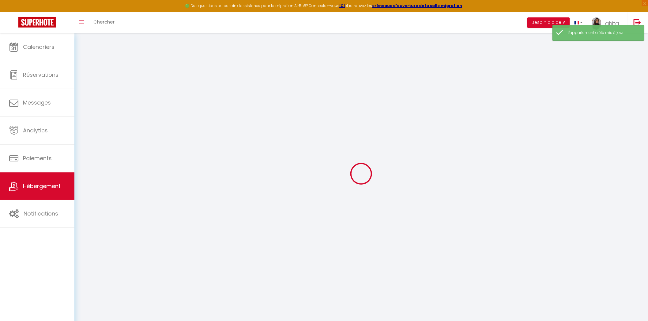
type input "[GEOGRAPHIC_DATA]"
type input "250"
type input "80"
type input "5.00"
type input "300"
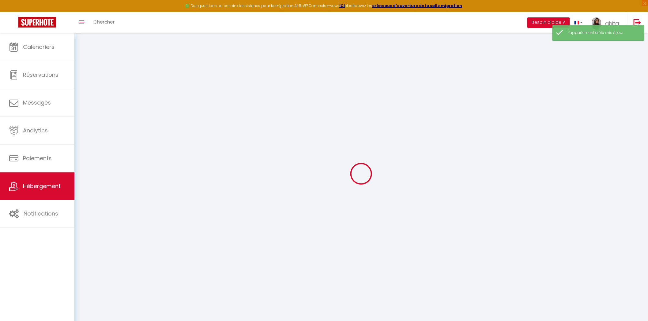
select select
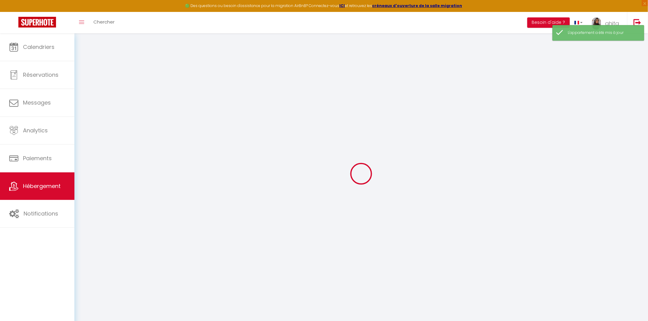
select select
type input "[STREET_ADDRESS]"
type input "06700"
type input "St-Laurent-du-Var"
type input "[EMAIL_ADDRESS][DOMAIN_NAME]"
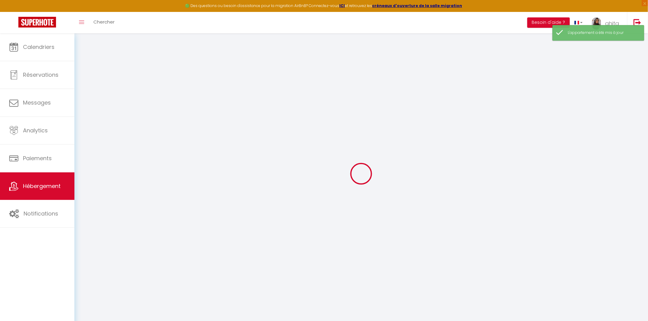
select select "15343"
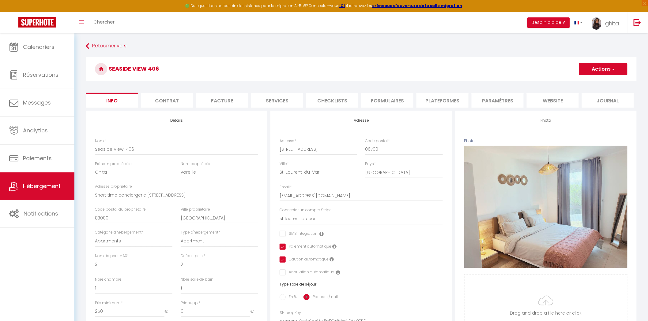
click at [300, 101] on li "Services" at bounding box center [277, 100] width 52 height 15
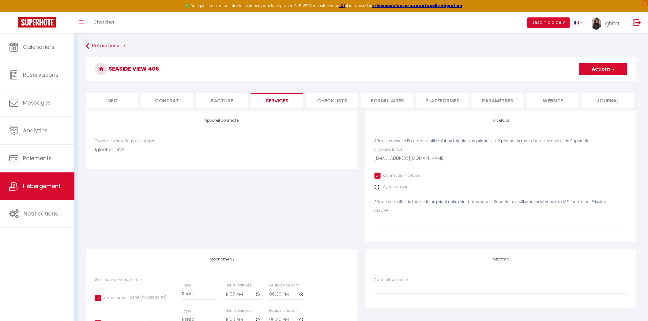
click at [459, 97] on li "Plateformes" at bounding box center [442, 100] width 52 height 15
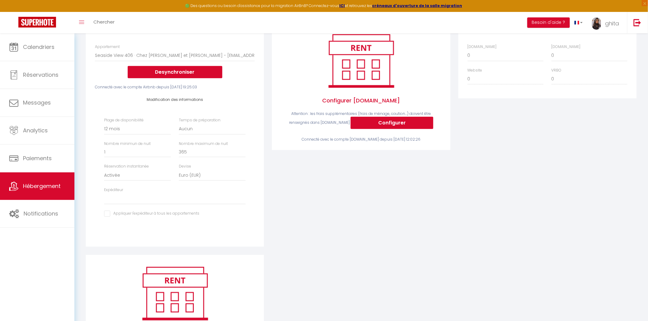
scroll to position [102, 0]
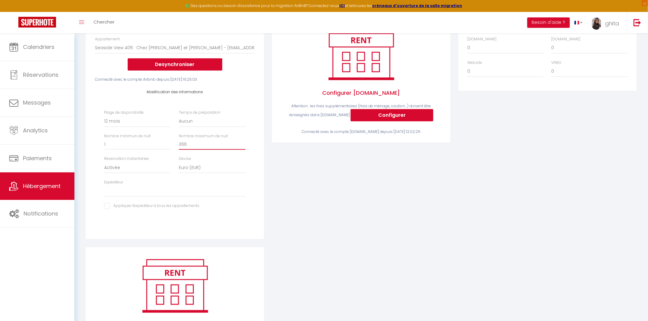
click at [243, 142] on input "366" at bounding box center [212, 144] width 67 height 11
click at [243, 142] on input "367" at bounding box center [212, 144] width 67 height 11
click at [243, 142] on input "368" at bounding box center [212, 144] width 67 height 11
click at [243, 142] on input "369" at bounding box center [212, 144] width 67 height 11
click at [243, 142] on input "370" at bounding box center [212, 144] width 67 height 11
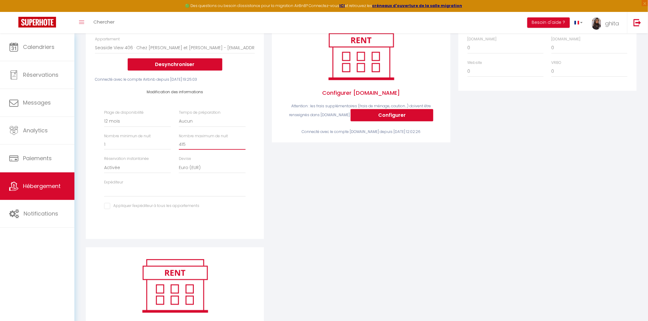
click at [243, 142] on input "415" at bounding box center [212, 144] width 67 height 11
click at [201, 144] on input "415" at bounding box center [212, 144] width 67 height 11
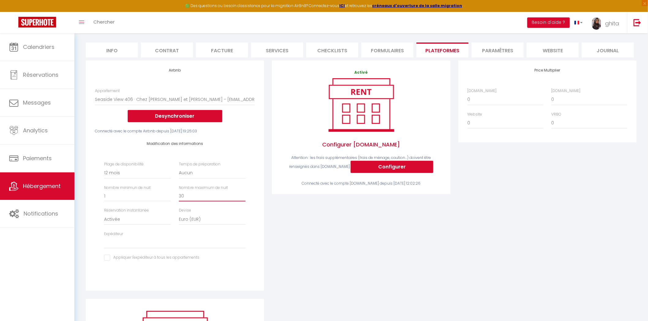
scroll to position [50, 0]
click at [192, 114] on button "Desynchroniser" at bounding box center [175, 117] width 95 height 12
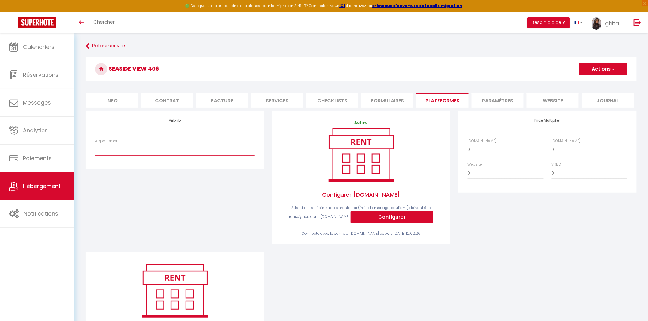
click at [123, 149] on select "short time suites : Les Vagues du 5e - [EMAIL_ADDRESS][DOMAIN_NAME] Seaside Vie…" at bounding box center [175, 150] width 160 height 12
select select "11158-1461003701926223950"
click at [95, 144] on select "short time suites : Les Vagues du 5e - [EMAIL_ADDRESS][DOMAIN_NAME] Seaside Vie…" at bounding box center [175, 150] width 160 height 12
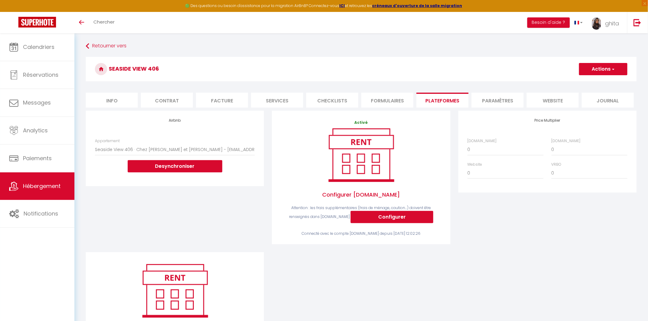
click at [597, 70] on button "Actions" at bounding box center [603, 69] width 48 height 12
click at [591, 83] on link "Enregistrer" at bounding box center [603, 83] width 48 height 8
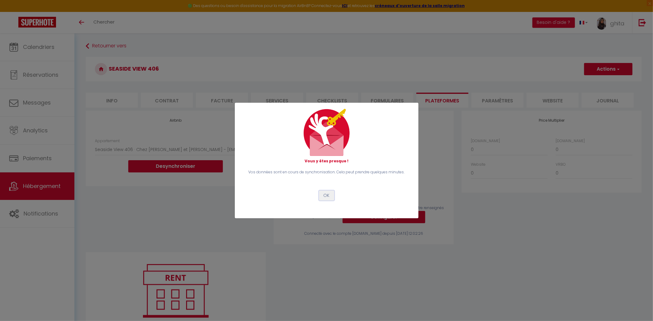
click at [330, 195] on button "OK" at bounding box center [326, 196] width 15 height 10
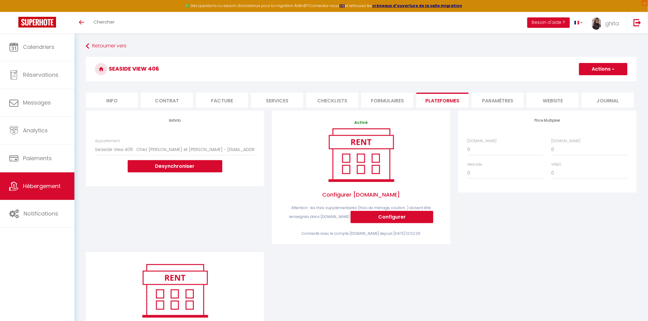
click at [109, 100] on li "Info" at bounding box center [112, 100] width 52 height 15
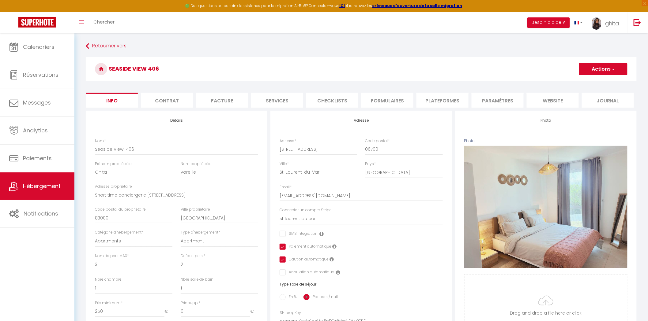
checkbox input "false"
checkbox input "true"
checkbox input "false"
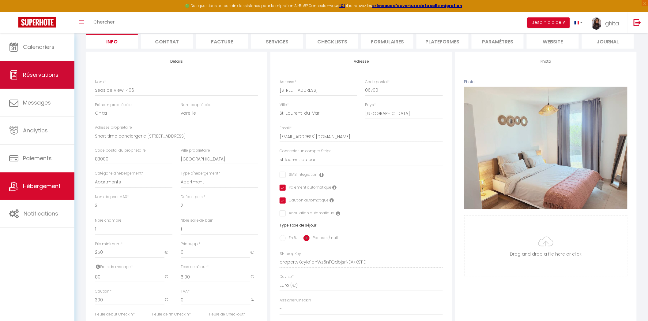
scroll to position [48, 0]
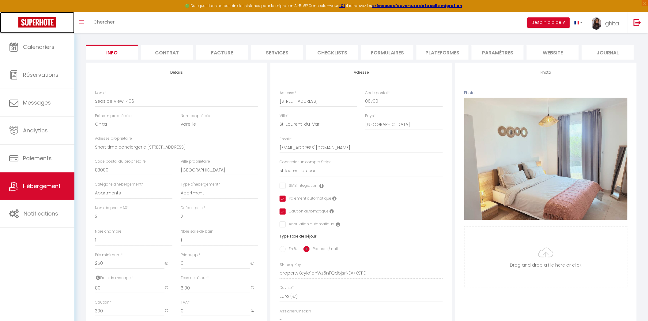
click at [41, 22] on img at bounding box center [37, 22] width 38 height 11
